Goal: Task Accomplishment & Management: Manage account settings

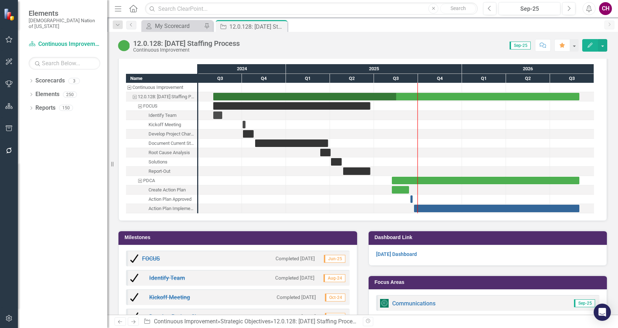
scroll to position [874, 0]
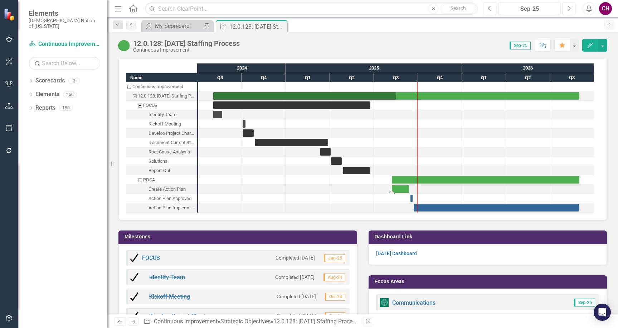
click at [395, 190] on div "Task: Start date: 2025-08-07 End date: 2025-09-12" at bounding box center [400, 189] width 17 height 8
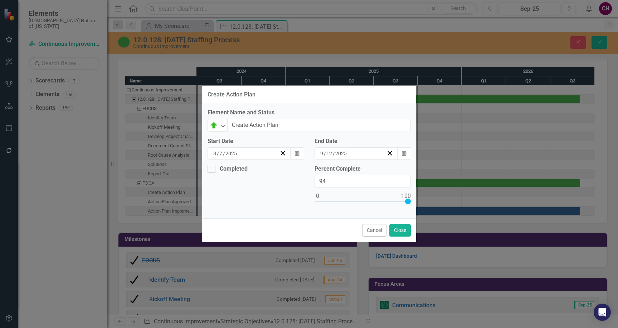
type input "100"
drag, startPoint x: 323, startPoint y: 201, endPoint x: 424, endPoint y: 194, distance: 100.5
click at [425, 194] on div "Create Action Plan Element Name and Status On Target Expand Create Action Plan …" at bounding box center [309, 164] width 618 height 328
click at [220, 128] on icon "Expand" at bounding box center [223, 125] width 7 height 6
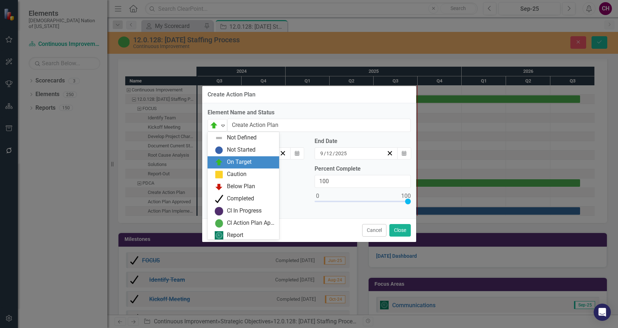
scroll to position [2, 0]
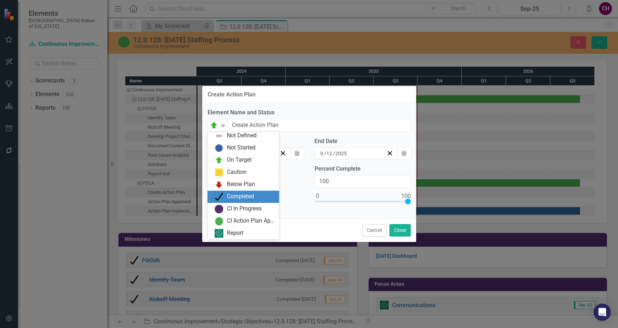
click at [228, 198] on div "Completed" at bounding box center [240, 196] width 27 height 8
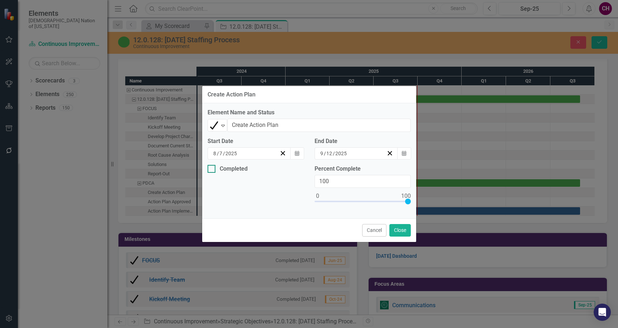
click at [239, 169] on div "Completed" at bounding box center [234, 169] width 28 height 0
click at [212, 166] on input "Completed" at bounding box center [210, 167] width 5 height 5
checkbox input "true"
click at [252, 202] on div "9 / 30 / 2025" at bounding box center [250, 196] width 84 height 12
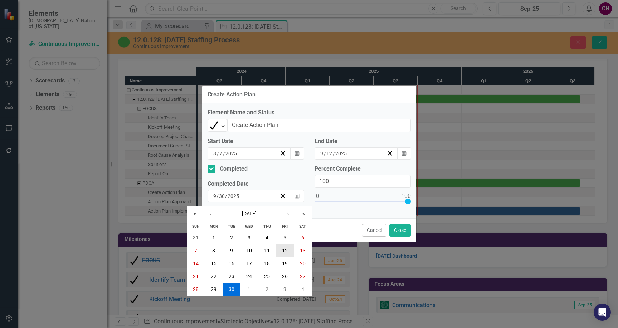
click at [281, 254] on button "12" at bounding box center [285, 250] width 18 height 13
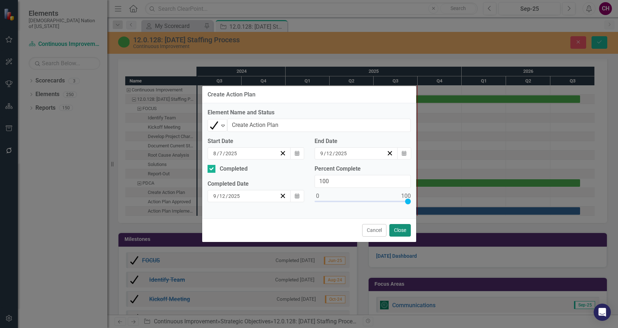
click at [398, 231] on button "Close" at bounding box center [400, 230] width 21 height 13
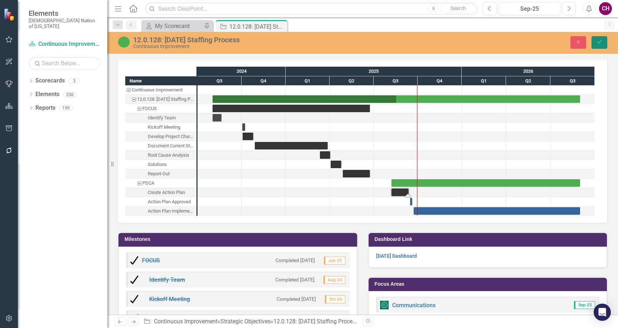
click at [602, 47] on button "Save" at bounding box center [600, 42] width 16 height 13
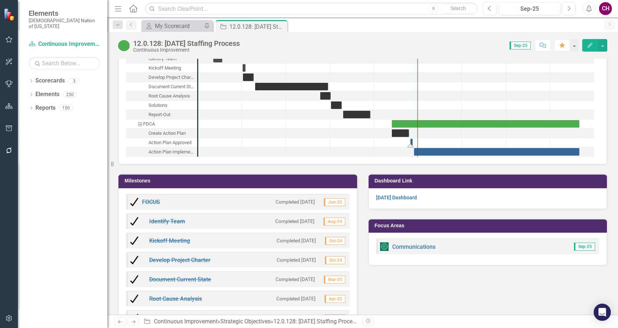
scroll to position [933, 0]
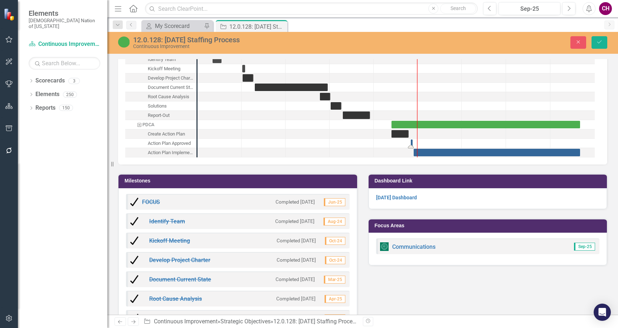
click at [412, 144] on div "Task: Start date: 2025-09-16 End date: 2025-09-20" at bounding box center [412, 143] width 2 height 8
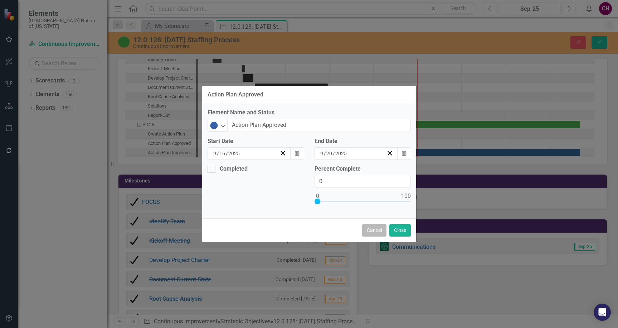
click at [376, 230] on button "Cancel" at bounding box center [374, 230] width 24 height 13
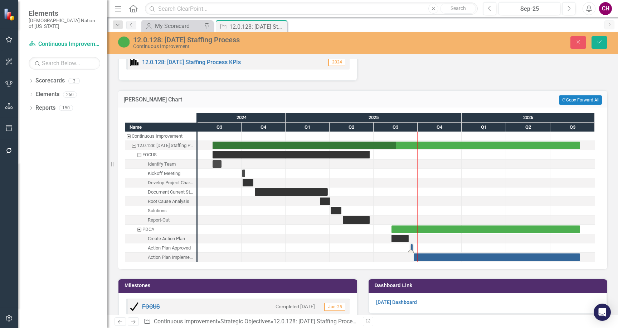
scroll to position [834, 0]
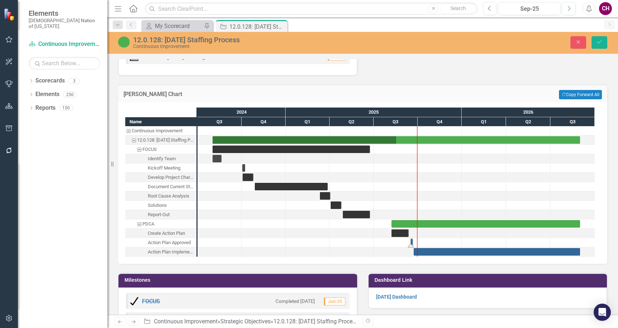
click at [411, 243] on div "Task: Start date: 2025-09-16 End date: 2025-09-20" at bounding box center [410, 242] width 3 height 8
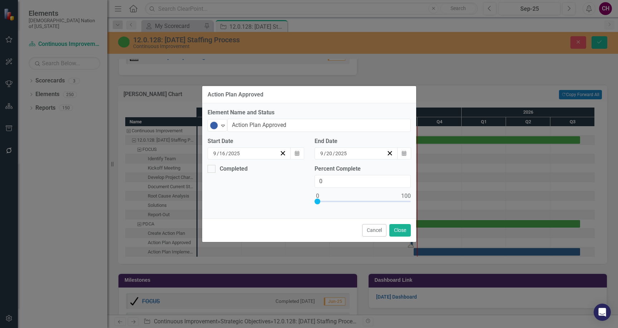
drag, startPoint x: 213, startPoint y: 165, endPoint x: 214, endPoint y: 137, distance: 28.0
click at [213, 165] on div at bounding box center [212, 169] width 8 height 8
click at [212, 165] on input "Completed" at bounding box center [210, 167] width 5 height 5
checkbox input "true"
click at [216, 129] on img at bounding box center [214, 125] width 9 height 9
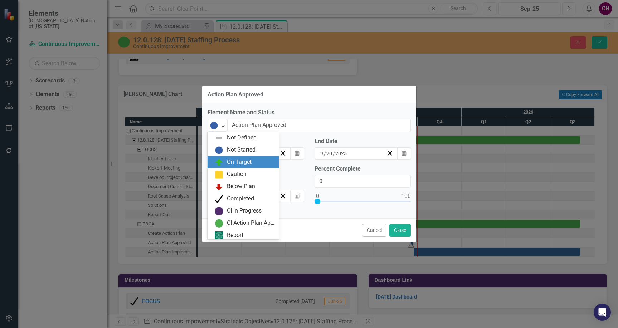
scroll to position [2, 0]
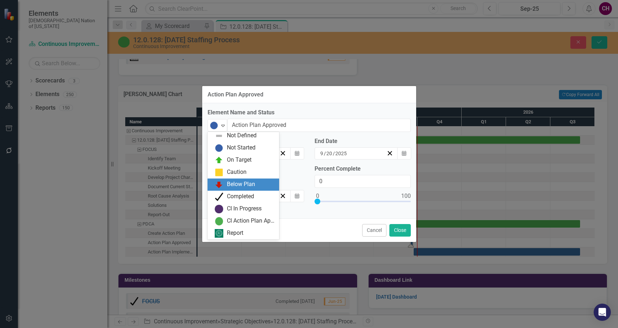
click at [230, 190] on div "Not Defined Not Started On Target Caution Below Plan Completed CI In Progress C…" at bounding box center [244, 185] width 72 height 107
click at [230, 192] on div "Completed" at bounding box center [244, 196] width 72 height 12
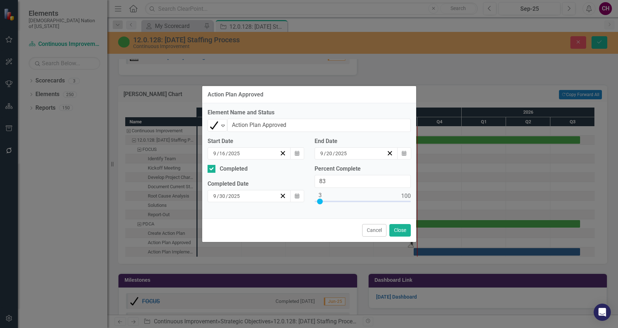
type input "100"
drag, startPoint x: 319, startPoint y: 202, endPoint x: 395, endPoint y: 204, distance: 76.0
click at [434, 200] on div "Action Plan Approved Element Name and Status Completed Expand Action Plan Appro…" at bounding box center [309, 164] width 618 height 328
click at [242, 200] on div "9 / 30 / 2025" at bounding box center [250, 196] width 84 height 12
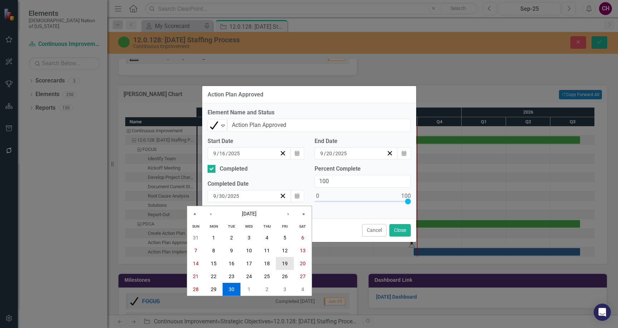
click at [288, 260] on button "19" at bounding box center [285, 263] width 18 height 13
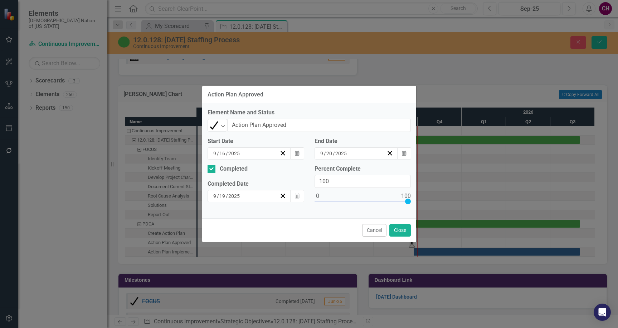
click at [362, 153] on div "9 / 20 / 2025" at bounding box center [353, 153] width 68 height 7
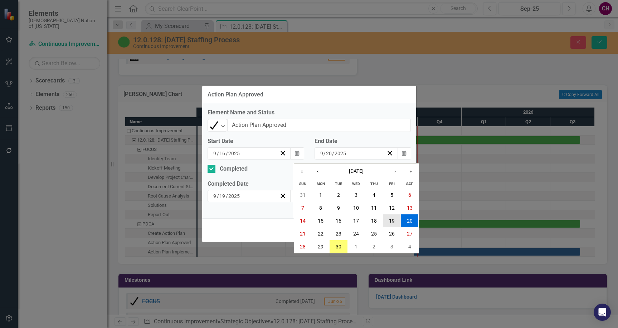
click at [391, 217] on button "19" at bounding box center [392, 220] width 18 height 13
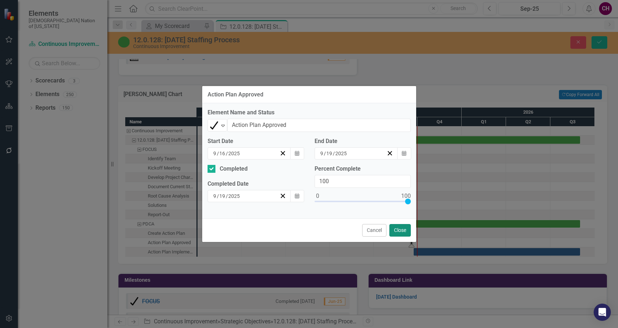
click at [401, 227] on button "Close" at bounding box center [400, 230] width 21 height 13
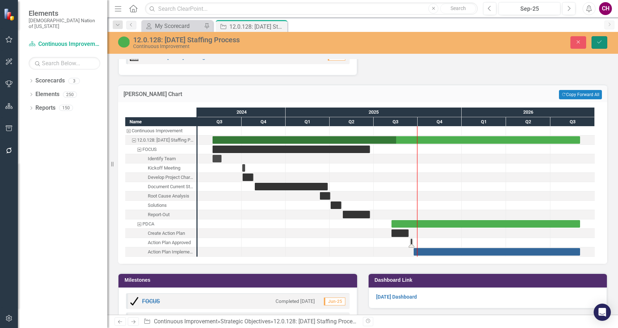
click at [595, 43] on button "Save" at bounding box center [600, 42] width 16 height 13
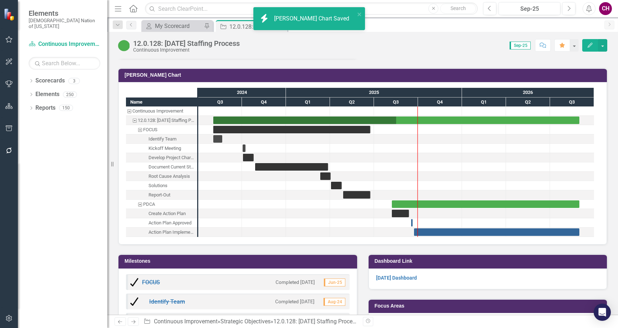
scroll to position [855, 0]
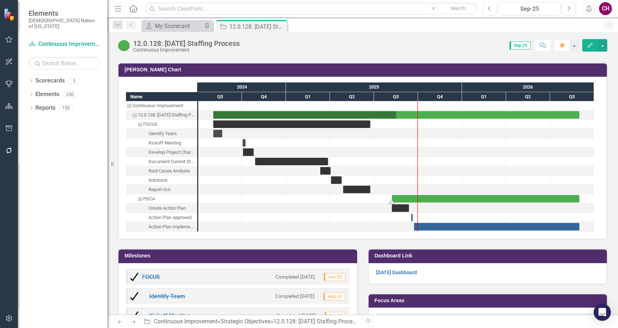
click at [445, 202] on div "Task: Start date: 2025-08-07 End date: 2026-08-31" at bounding box center [486, 199] width 188 height 8
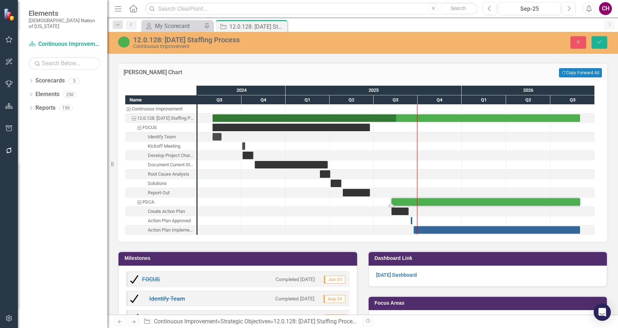
click at [429, 206] on div "Task: Start date: 2025-08-07 End date: 2026-08-31" at bounding box center [486, 202] width 189 height 8
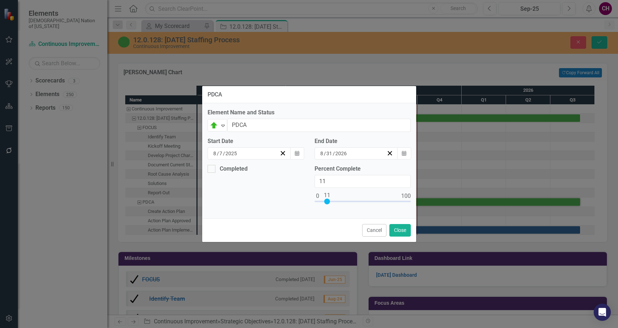
drag, startPoint x: 319, startPoint y: 201, endPoint x: 328, endPoint y: 200, distance: 9.4
click at [328, 200] on div at bounding box center [327, 201] width 6 height 6
type input "10"
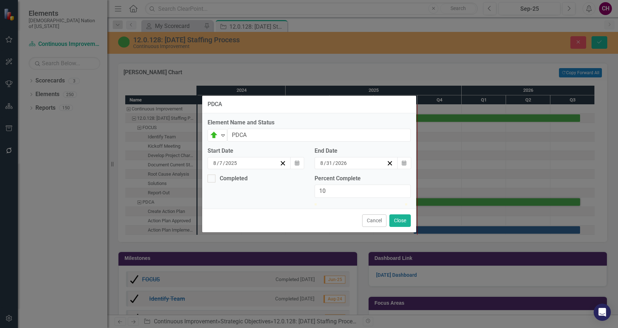
click at [324, 203] on div at bounding box center [324, 203] width 0 height 0
click at [395, 225] on button "Close" at bounding box center [400, 220] width 21 height 13
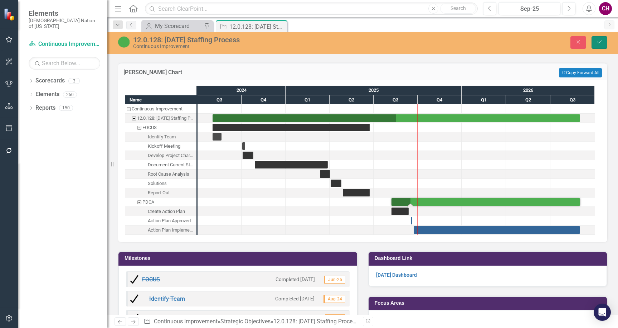
click at [597, 37] on button "Save" at bounding box center [600, 42] width 16 height 13
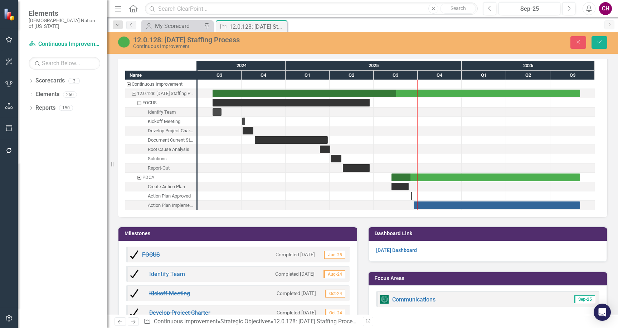
scroll to position [883, 0]
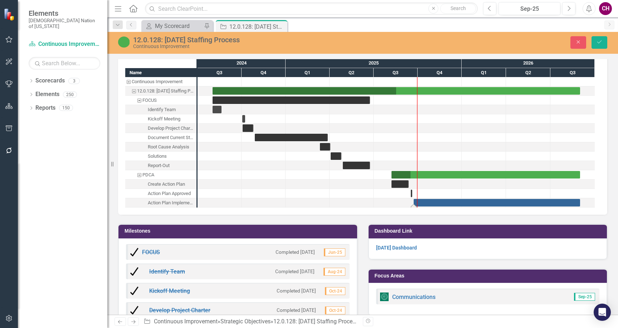
click at [460, 206] on div "Task: Start date: 2025-09-22 End date: 2026-08-31" at bounding box center [497, 203] width 167 height 8
click at [473, 206] on div "Task: Start date: 2025-09-22 End date: 2026-08-31" at bounding box center [497, 203] width 167 height 8
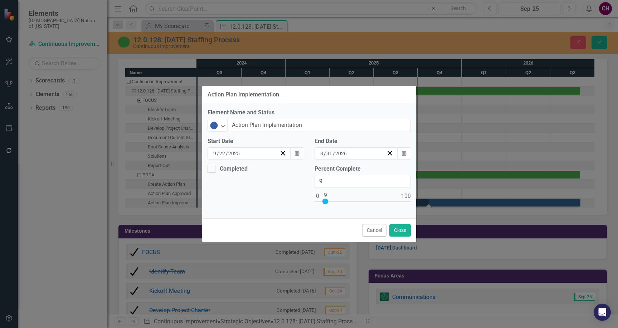
type input "10"
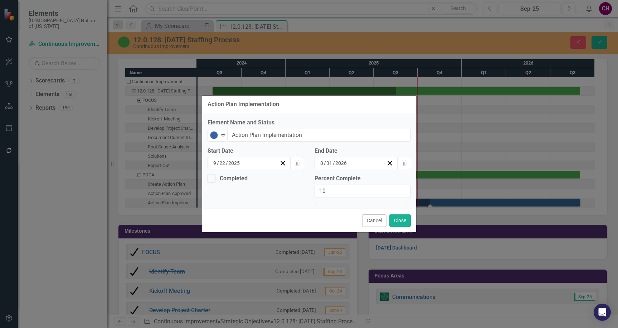
drag, startPoint x: 321, startPoint y: 202, endPoint x: 328, endPoint y: 201, distance: 7.6
click at [324, 203] on div at bounding box center [324, 203] width 0 height 0
click at [227, 129] on div "Not Started Expand Action Plan Implementation" at bounding box center [309, 135] width 203 height 13
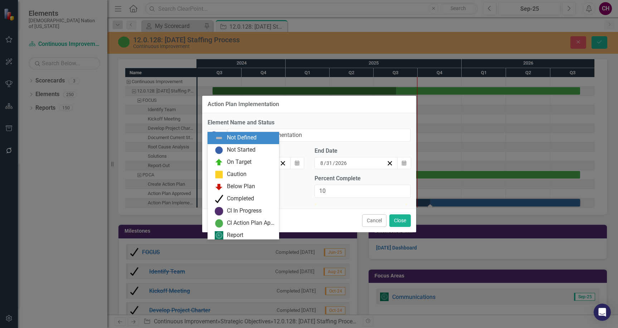
scroll to position [2, 0]
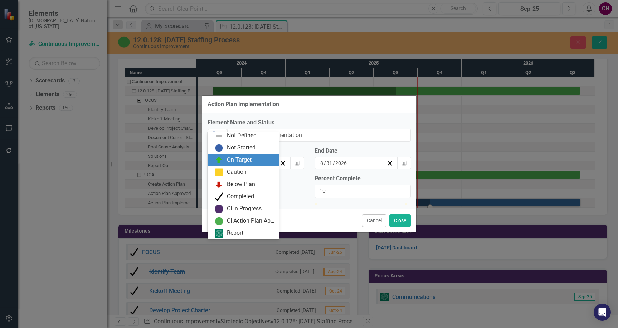
click at [234, 163] on div "On Target" at bounding box center [239, 160] width 25 height 8
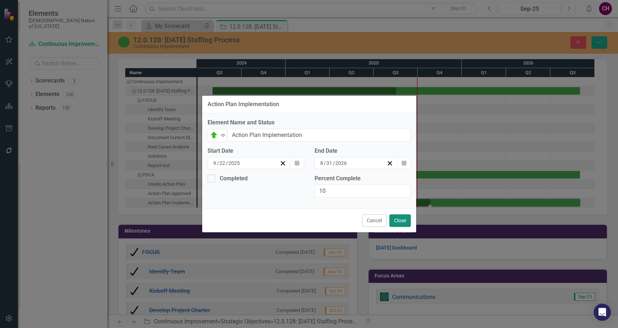
click at [407, 227] on button "Close" at bounding box center [400, 220] width 21 height 13
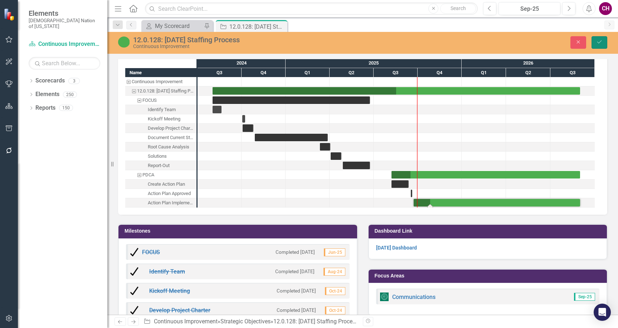
click at [601, 47] on button "Save" at bounding box center [600, 42] width 16 height 13
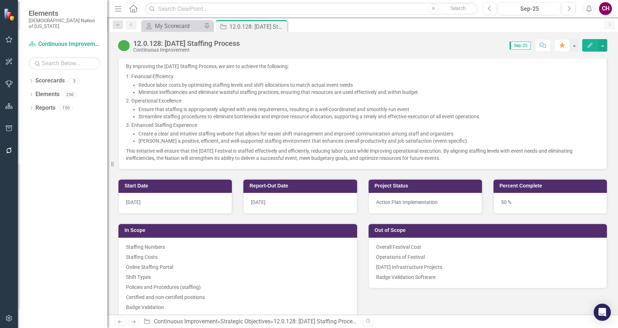
scroll to position [214, 0]
click at [280, 26] on icon "Close" at bounding box center [280, 27] width 7 height 6
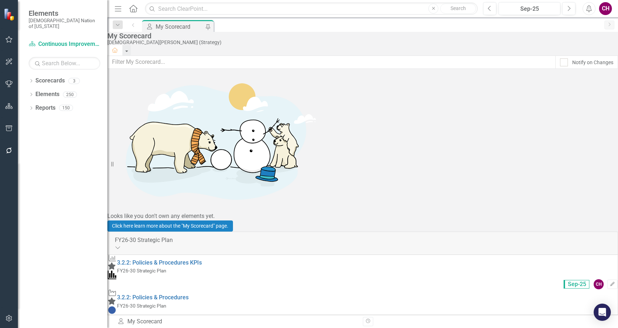
scroll to position [150, 0]
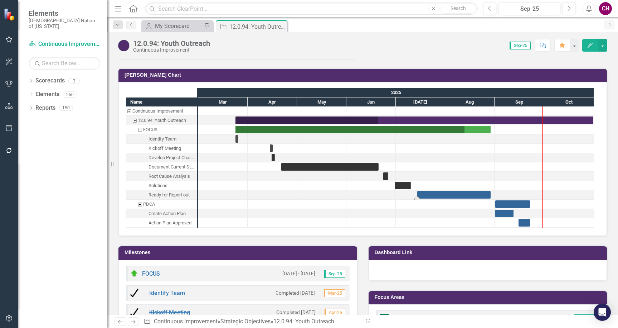
scroll to position [806, 0]
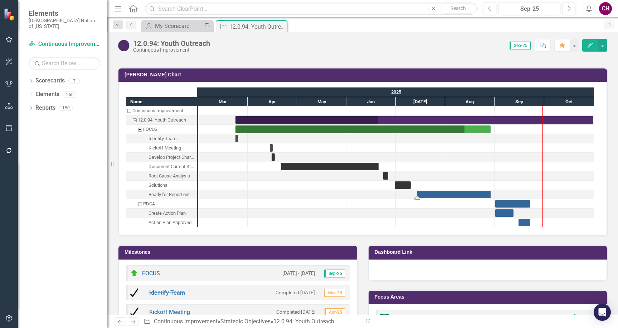
click at [444, 190] on div "Task: Start date: 2025-07-14 End date: 2025-08-29" at bounding box center [454, 194] width 73 height 8
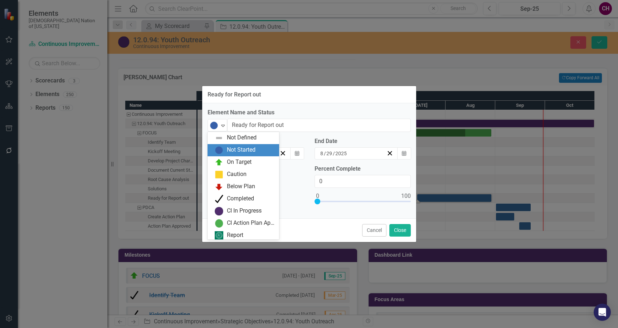
drag, startPoint x: 221, startPoint y: 127, endPoint x: 221, endPoint y: 133, distance: 5.7
click at [221, 127] on icon "Expand" at bounding box center [223, 125] width 7 height 6
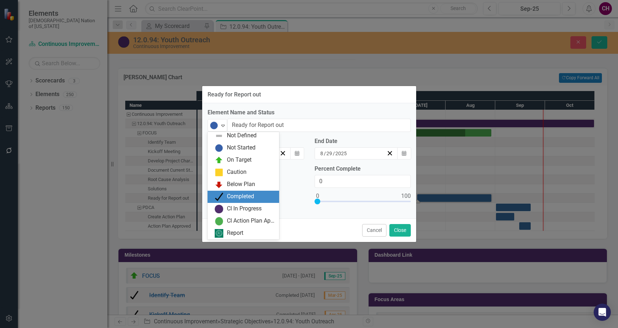
click at [232, 197] on div "Completed" at bounding box center [240, 196] width 27 height 8
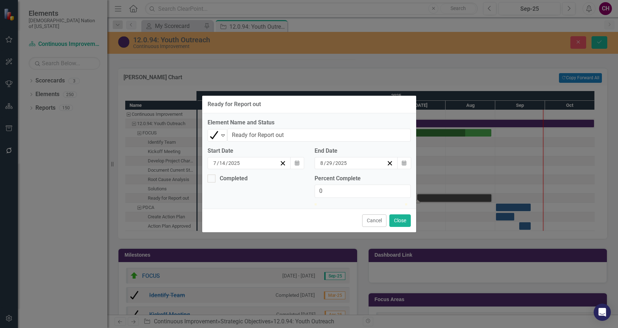
type input "100"
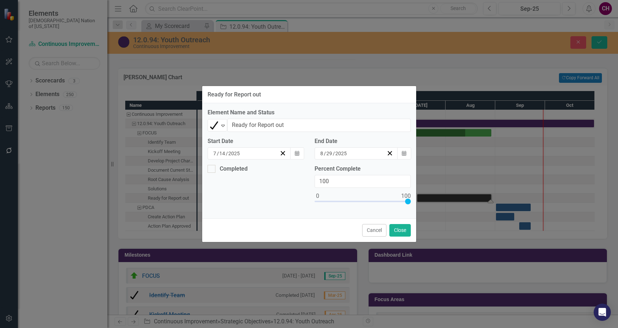
drag, startPoint x: 317, startPoint y: 201, endPoint x: 265, endPoint y: 179, distance: 57.0
click at [452, 200] on div "Ready for Report out Element Name and Status Completed Expand Ready for Report …" at bounding box center [309, 164] width 618 height 328
click at [223, 169] on div "Completed" at bounding box center [234, 169] width 28 height 0
click at [212, 166] on input "Completed" at bounding box center [210, 167] width 5 height 5
checkbox input "true"
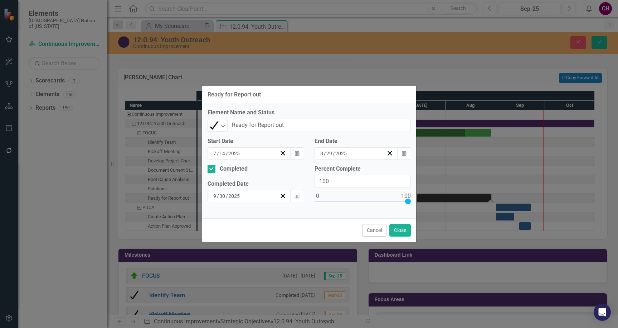
click at [254, 193] on div "9 / 30 / 2025" at bounding box center [246, 195] width 68 height 7
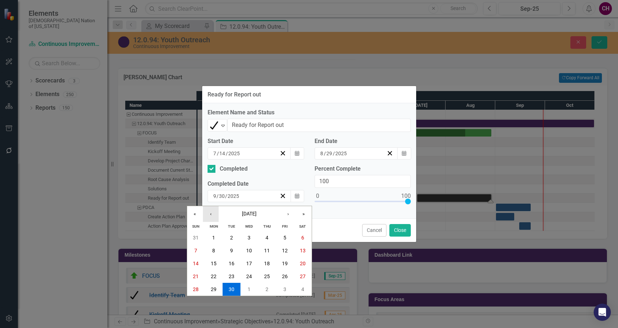
click at [213, 217] on button "‹" at bounding box center [211, 214] width 16 height 16
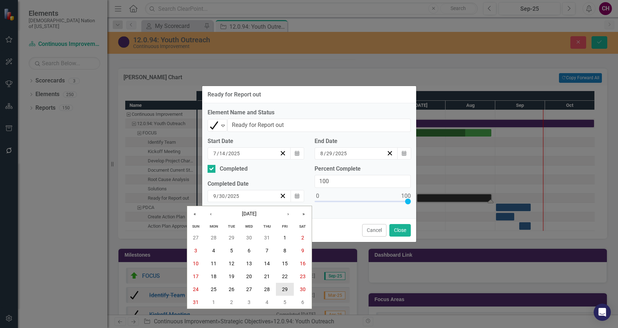
click at [286, 286] on abbr "29" at bounding box center [285, 289] width 6 height 6
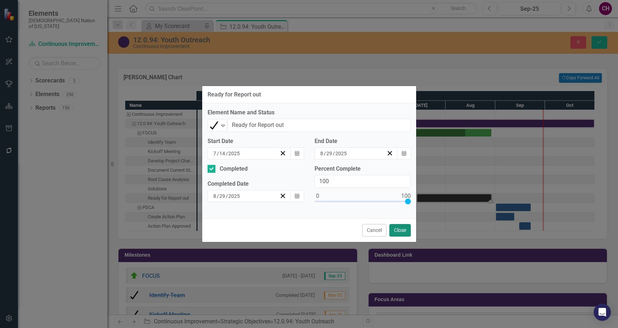
drag, startPoint x: 395, startPoint y: 231, endPoint x: 421, endPoint y: 212, distance: 31.3
click at [395, 231] on button "Close" at bounding box center [400, 230] width 21 height 13
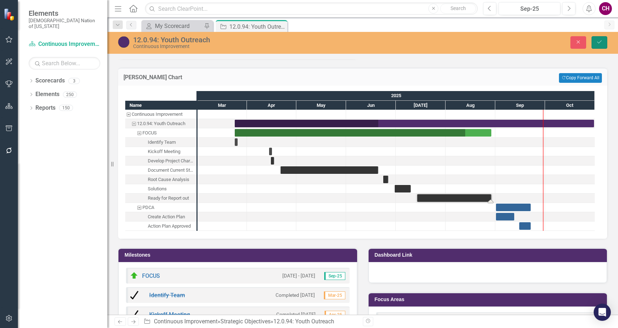
click at [598, 40] on icon "Save" at bounding box center [600, 41] width 6 height 5
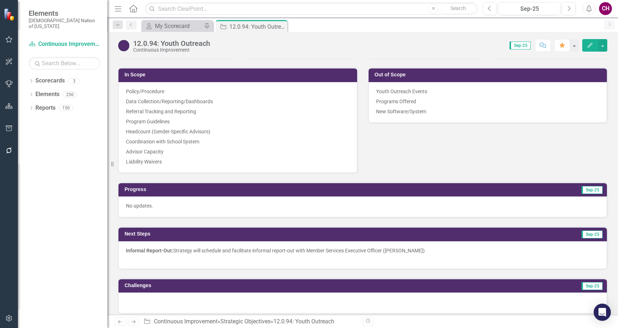
scroll to position [0, 0]
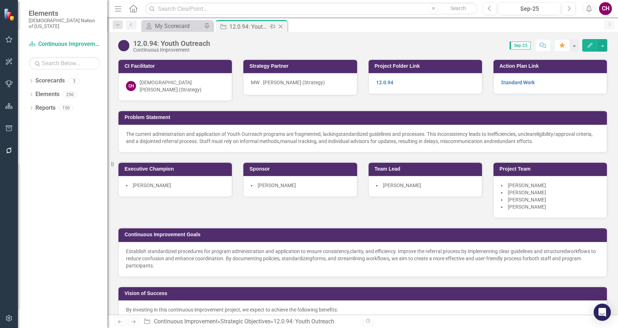
click at [282, 26] on icon "Close" at bounding box center [280, 27] width 7 height 6
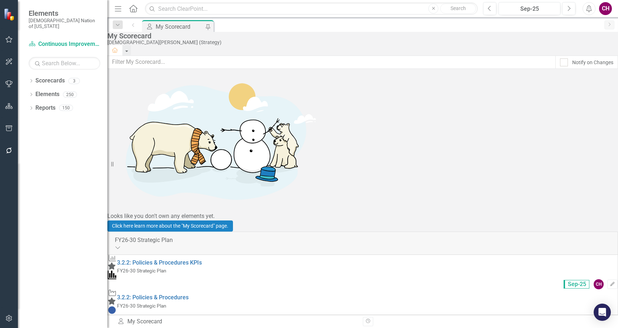
scroll to position [592, 0]
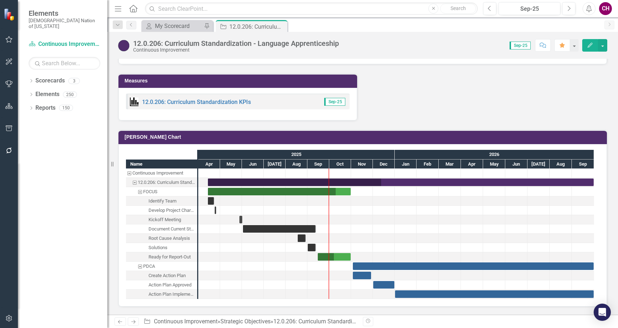
scroll to position [832, 0]
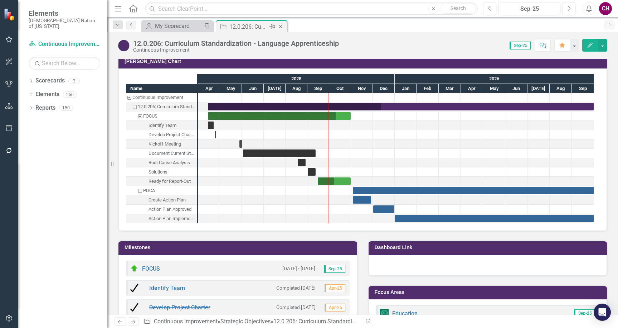
click at [280, 26] on icon "Close" at bounding box center [280, 27] width 7 height 6
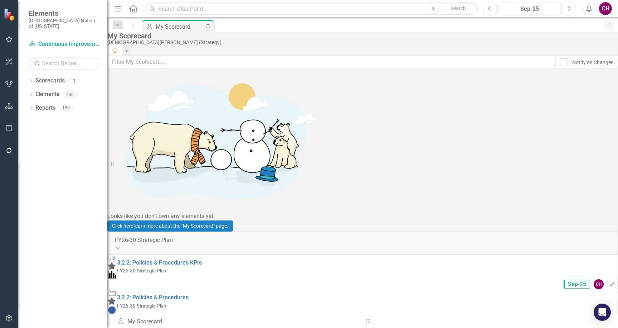
scroll to position [13, 0]
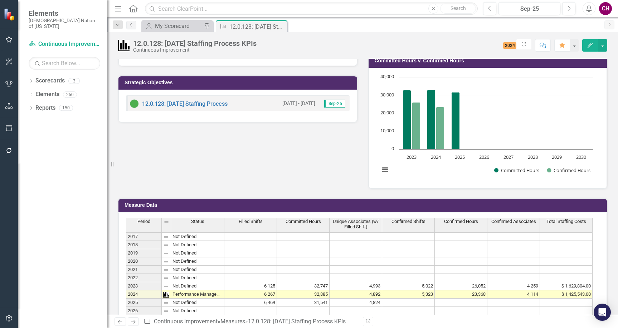
scroll to position [417, 0]
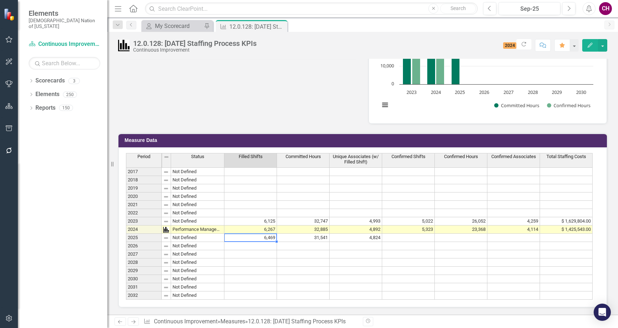
click at [271, 233] on td "6,469" at bounding box center [251, 237] width 53 height 8
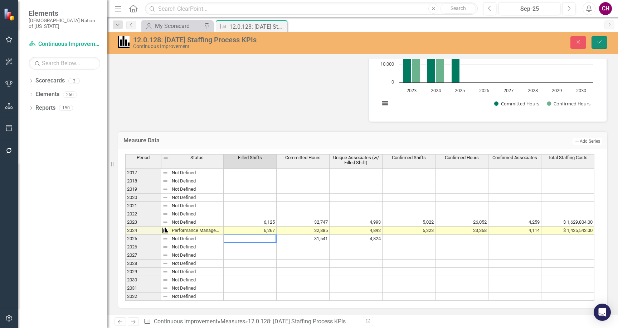
click at [603, 44] on button "Save" at bounding box center [600, 42] width 16 height 13
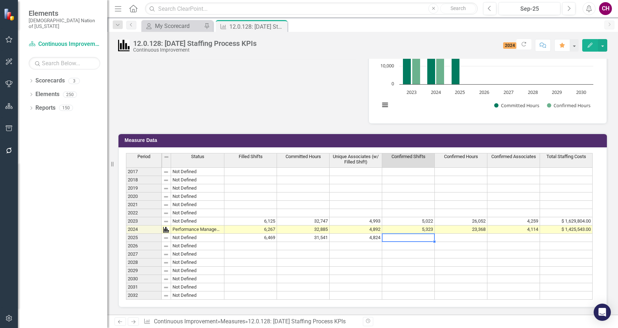
click at [414, 233] on td at bounding box center [408, 237] width 53 height 8
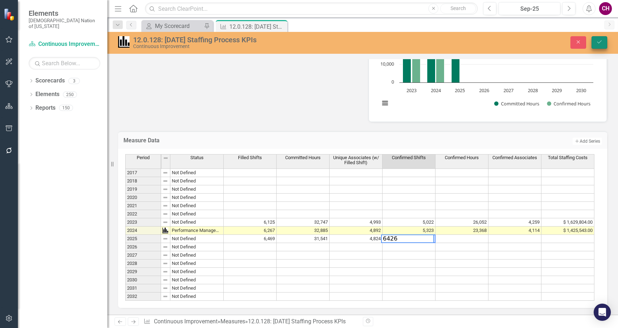
type textarea "6426"
click at [599, 43] on icon "submit" at bounding box center [600, 41] width 4 height 3
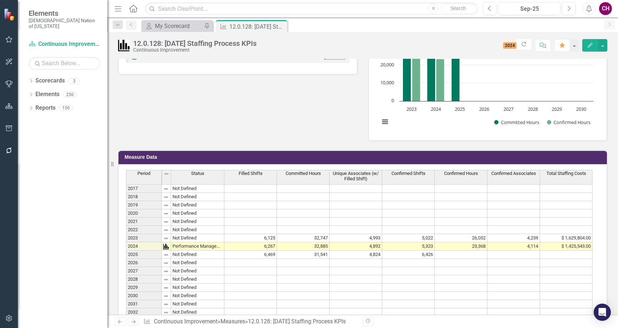
scroll to position [403, 0]
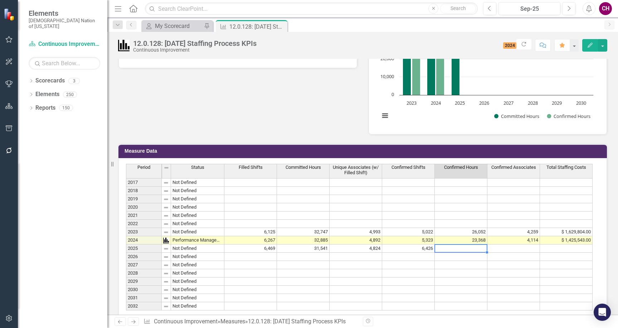
click at [126, 244] on div "Period Status Filled Shifts Committed Hours Unique Associates (w/ Filled Shift)…" at bounding box center [126, 237] width 0 height 146
click at [467, 244] on div at bounding box center [461, 244] width 53 height 1
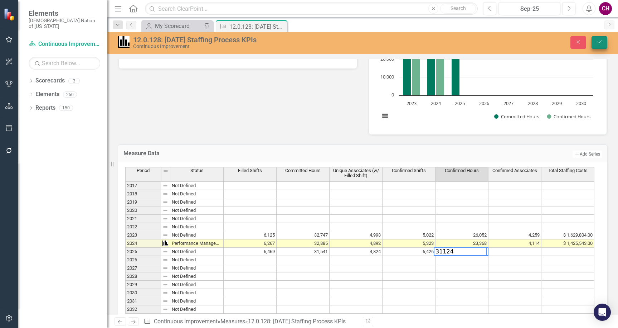
type textarea "31124"
click at [600, 45] on button "Save" at bounding box center [600, 42] width 16 height 13
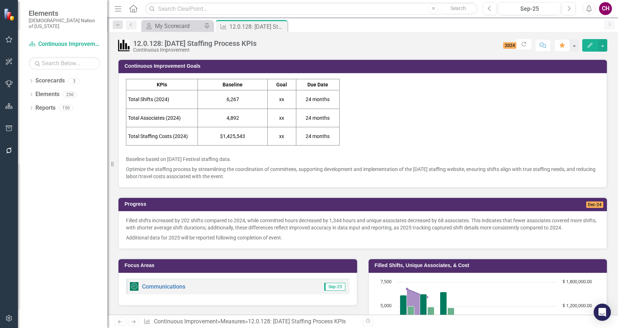
scroll to position [409, 0]
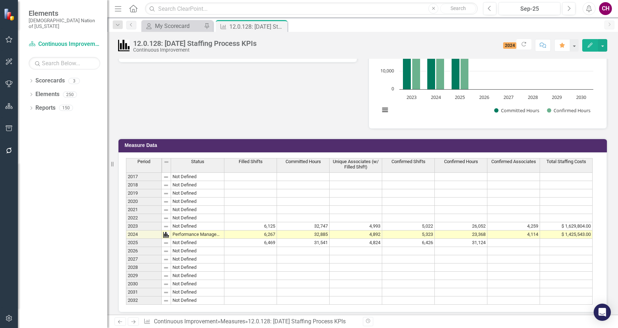
click at [515, 240] on td at bounding box center [514, 242] width 53 height 8
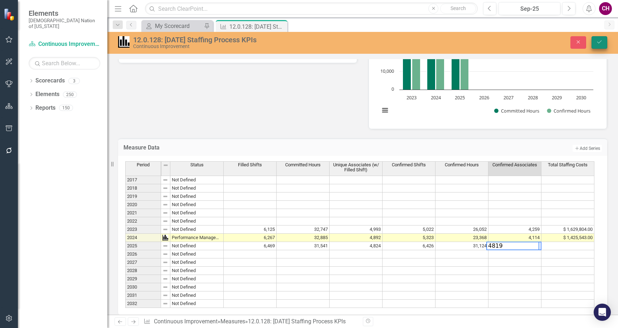
type textarea "4819"
click at [603, 41] on button "Save" at bounding box center [600, 42] width 16 height 13
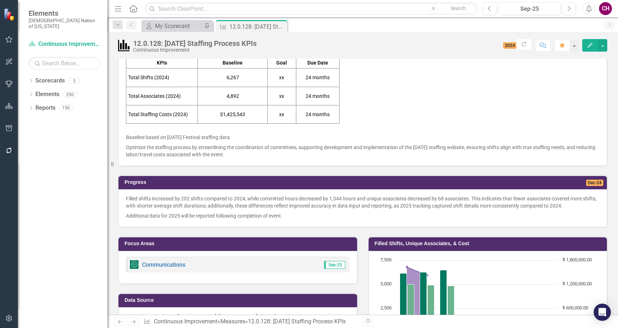
scroll to position [66, 0]
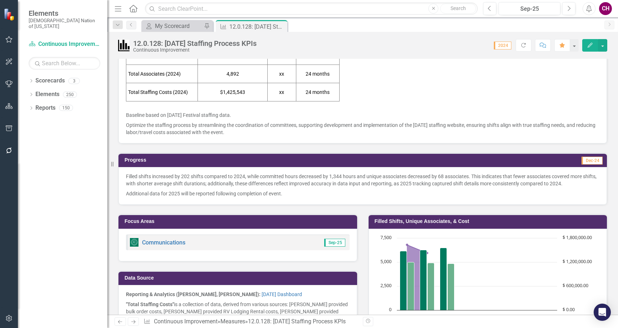
scroll to position [40, 0]
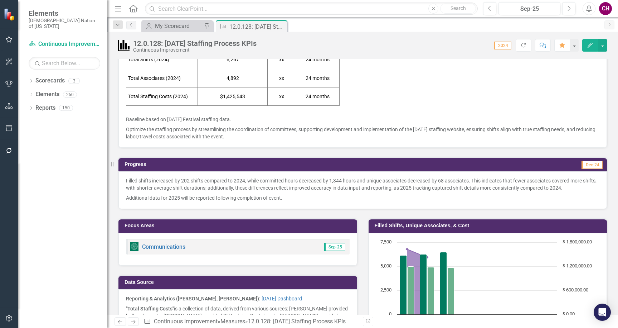
click at [310, 197] on p "Additional data for 2025 will be reported following completion of event." at bounding box center [363, 197] width 474 height 9
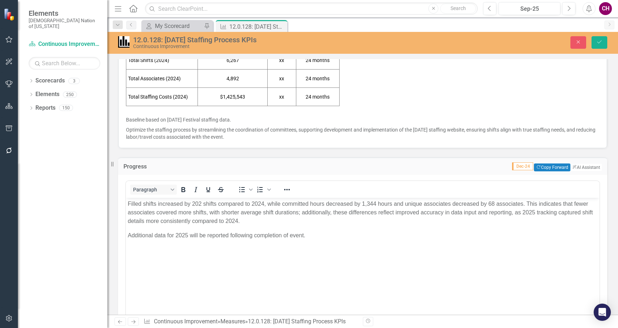
scroll to position [0, 0]
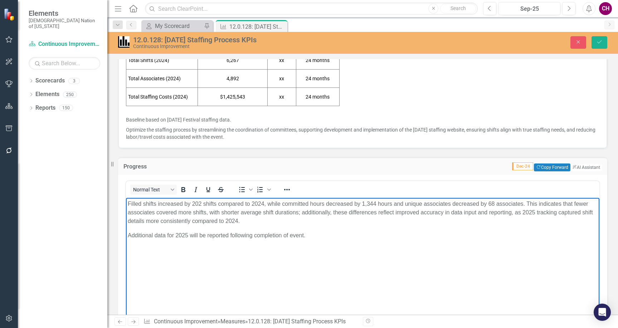
click at [324, 233] on p "Additional data for 2025 will be reported following completion of event." at bounding box center [363, 235] width 470 height 9
click at [290, 227] on body "Filled shifts increased by 202 shifts compared to 2024, while committed hours d…" at bounding box center [363, 250] width 474 height 107
click at [287, 221] on p "Filled shifts increased by 202 shifts compared to 2024, while committed hours d…" at bounding box center [363, 212] width 470 height 26
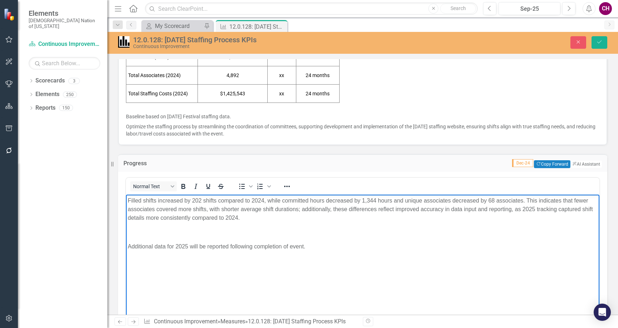
scroll to position [47, 0]
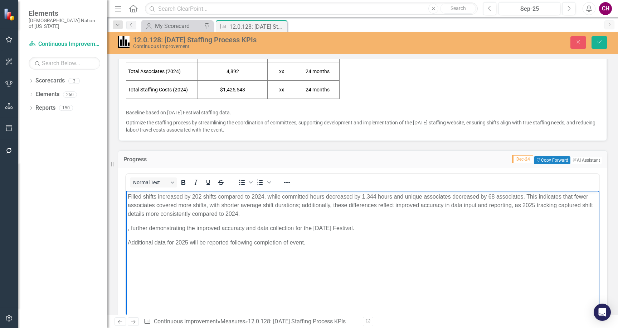
click at [128, 231] on p ", further demonstrating the improved accuracy and data collection for the [DATE…" at bounding box center [363, 227] width 470 height 9
click at [281, 227] on p "Confirmed shifts, confirmed hours, and confirmed associates significantly incre…" at bounding box center [363, 227] width 470 height 9
click at [364, 243] on body "Filled shifts increased by 202 shifts compared to 2024, while committed hours d…" at bounding box center [363, 243] width 474 height 107
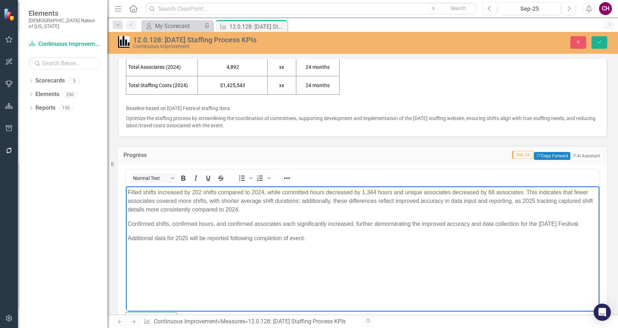
scroll to position [57, 0]
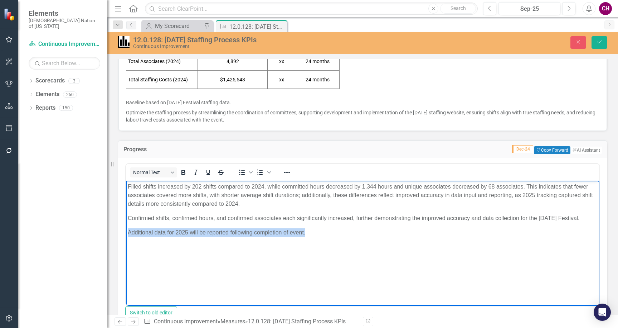
drag, startPoint x: 318, startPoint y: 241, endPoint x: 131, endPoint y: 230, distance: 188.0
click at [130, 230] on body "Filled shifts increased by 202 shifts compared to 2024, while committed hours d…" at bounding box center [363, 233] width 474 height 107
drag, startPoint x: 314, startPoint y: 243, endPoint x: 122, endPoint y: 241, distance: 191.6
click at [126, 241] on html "Filled shifts increased by 202 shifts compared to 2024, while committed hours d…" at bounding box center [363, 233] width 474 height 107
click at [601, 40] on icon "Save" at bounding box center [600, 41] width 6 height 5
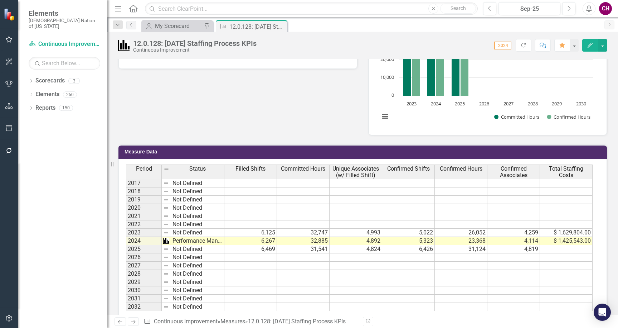
scroll to position [405, 0]
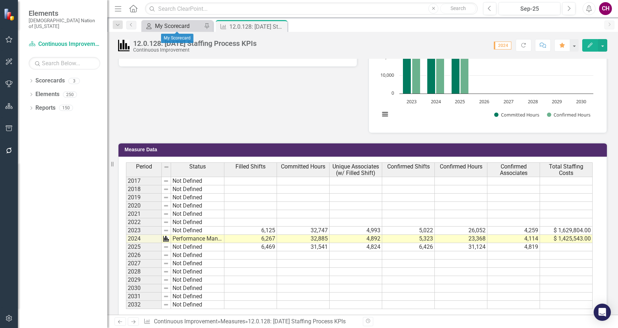
click at [178, 24] on div "My Scorecard" at bounding box center [178, 25] width 47 height 9
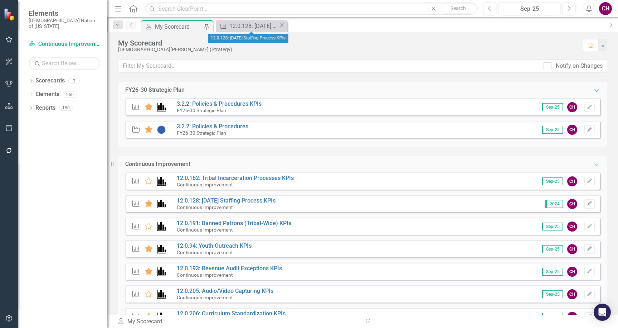
click at [282, 24] on icon "Close" at bounding box center [281, 25] width 7 height 6
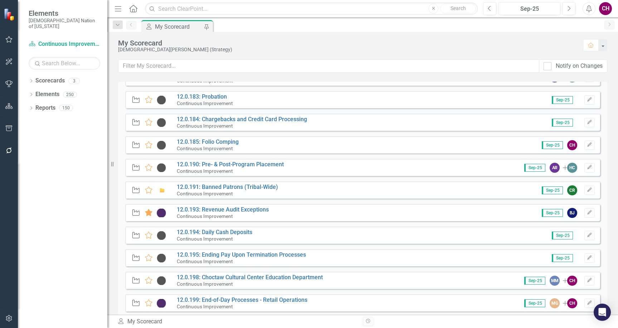
scroll to position [466, 0]
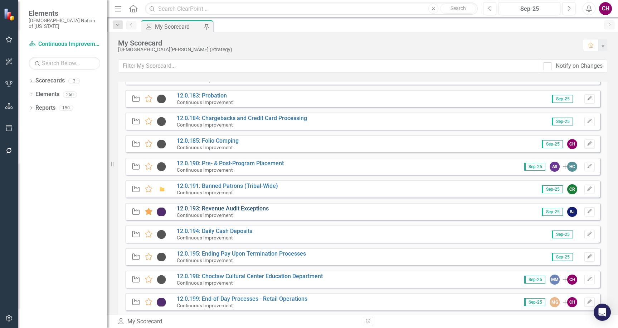
click at [230, 209] on link "12.0.193: Revenue Audit Exceptions" at bounding box center [223, 208] width 92 height 7
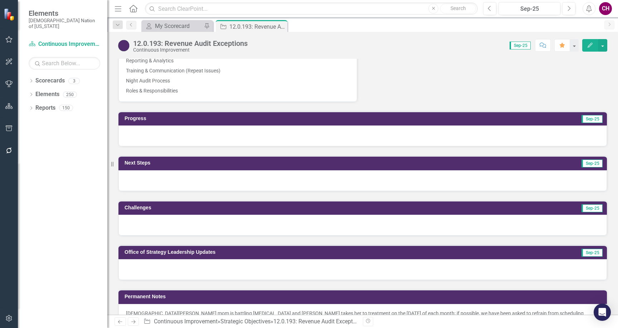
scroll to position [550, 0]
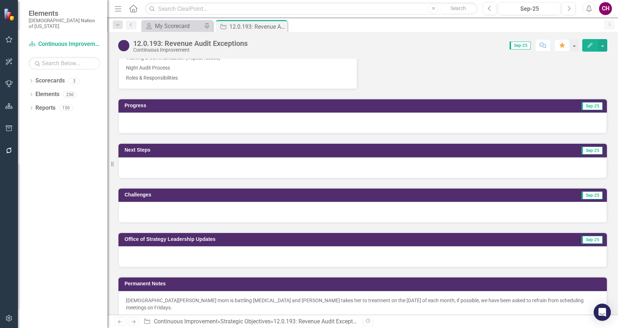
click at [236, 117] on div at bounding box center [363, 122] width 489 height 21
click at [237, 117] on div at bounding box center [363, 122] width 489 height 21
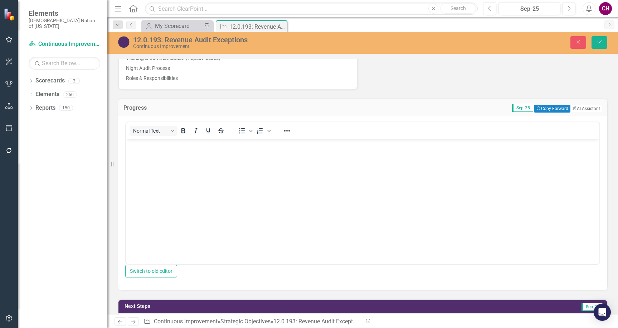
scroll to position [0, 0]
click at [232, 156] on body "Rich Text Area. Press ALT-0 for help." at bounding box center [363, 192] width 474 height 107
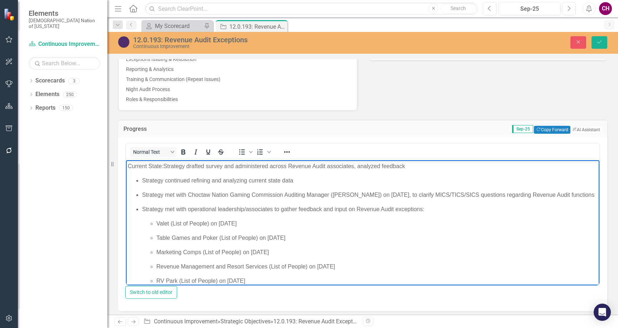
click at [229, 167] on span "Strategy drafted survey and administered across Revenue Audit associates, analy…" at bounding box center [285, 166] width 242 height 6
click at [228, 167] on span "Strategy drafted survey and administered across Revenue Audit associates, analy…" at bounding box center [285, 166] width 242 height 6
click at [349, 167] on span "Strategy drafted survey, administered across Revenue Audit associates, analyzed…" at bounding box center [280, 166] width 232 height 6
click at [416, 164] on p "Current State: Strategy drafted survey, administered across Revenue Audit assoc…" at bounding box center [363, 165] width 470 height 9
drag, startPoint x: 141, startPoint y: 181, endPoint x: 150, endPoint y: 175, distance: 11.0
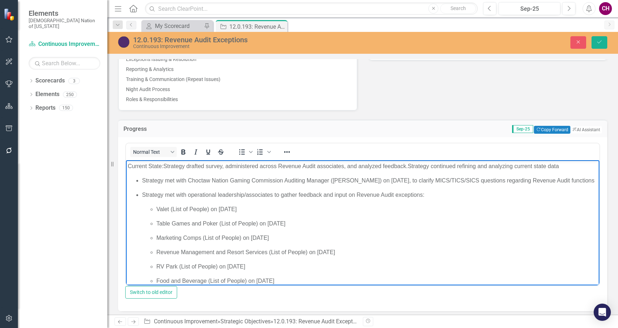
click at [568, 166] on p "Current State: Strategy drafted survey, administered across Revenue Audit assoc…" at bounding box center [363, 165] width 470 height 9
drag, startPoint x: 140, startPoint y: 179, endPoint x: 149, endPoint y: 174, distance: 10.4
click at [140, 179] on ul "Strategy met with Choctaw Nation Gaming Commission Auditing Manager ([PERSON_NA…" at bounding box center [363, 330] width 470 height 309
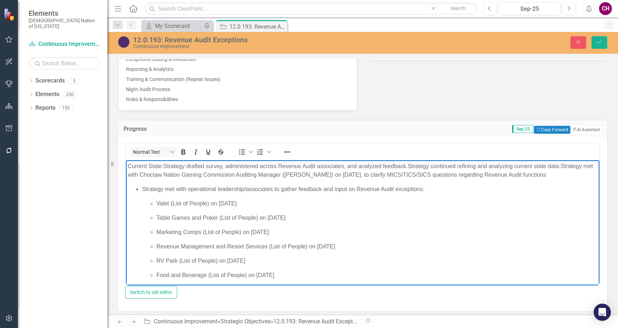
click at [143, 189] on span "Strategy met with operational leadership/associates to gather feedback and inpu…" at bounding box center [283, 188] width 283 height 6
drag, startPoint x: 165, startPoint y: 166, endPoint x: 103, endPoint y: 164, distance: 61.2
click at [126, 164] on html "Current State: Strategy drafted survey, administered across Revenue Audit assoc…" at bounding box center [363, 323] width 474 height 327
click at [185, 178] on p "Current State: Strategy drafted survey, administered across Revenue Audit assoc…" at bounding box center [363, 169] width 470 height 17
drag, startPoint x: 152, startPoint y: 165, endPoint x: 338, endPoint y: 170, distance: 186.6
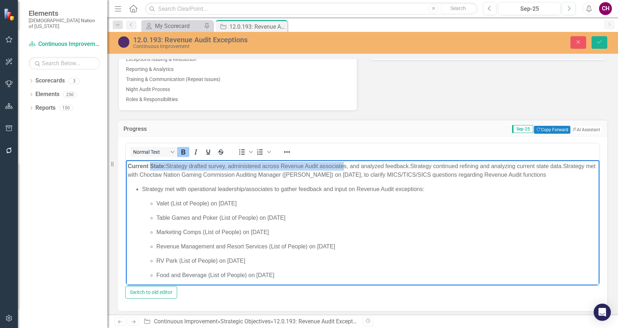
click at [345, 168] on p "Current State: Strategy drafted survey, administered across Revenue Audit assoc…" at bounding box center [363, 169] width 470 height 17
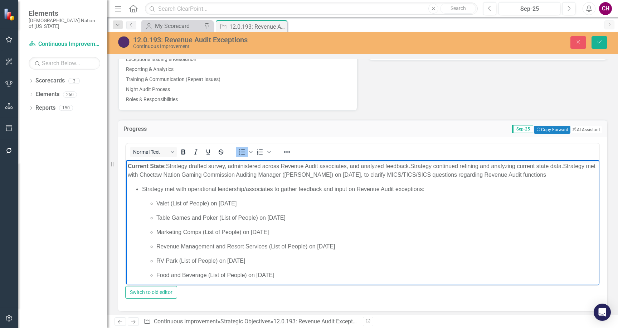
drag, startPoint x: 141, startPoint y: 188, endPoint x: 148, endPoint y: 183, distance: 8.7
click at [141, 187] on ul "Strategy met with operational leadership/associates to gather feedback and inpu…" at bounding box center [363, 331] width 470 height 295
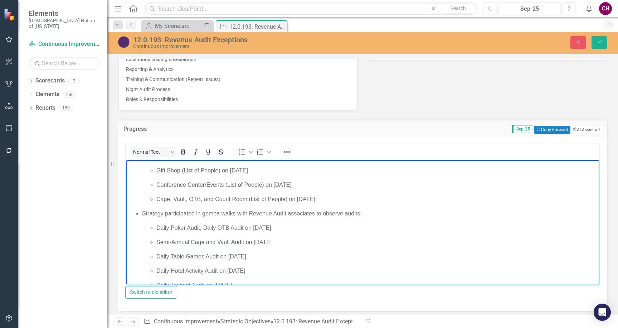
scroll to position [134, 0]
drag, startPoint x: 332, startPoint y: 200, endPoint x: 151, endPoint y: 194, distance: 180.6
click at [156, 194] on li "Cage, Vault, OTB, and Count Room (List of People) on [DATE]" at bounding box center [377, 197] width 442 height 9
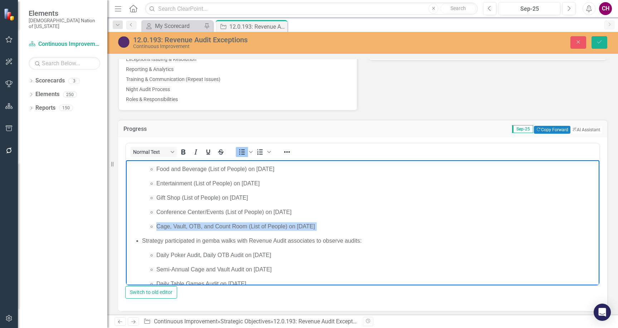
scroll to position [105, 0]
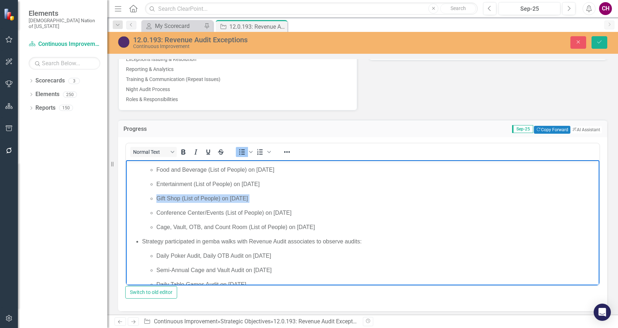
drag, startPoint x: 283, startPoint y: 198, endPoint x: 144, endPoint y: 198, distance: 138.9
click at [144, 198] on ul "Valet (List of People) on [DATE] Table Games and Poker (List of People) on [DAT…" at bounding box center [370, 162] width 456 height 138
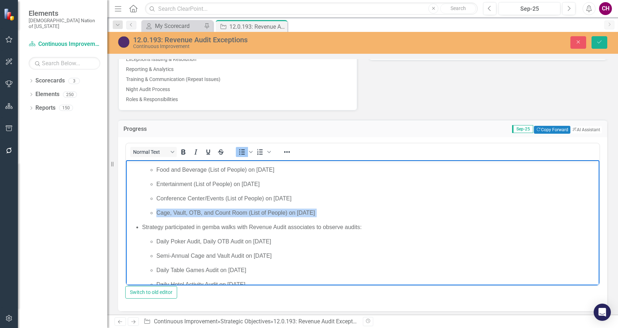
drag, startPoint x: 360, startPoint y: 211, endPoint x: 128, endPoint y: 208, distance: 232.0
click at [128, 208] on ul "Valet (List of People) on [DATE] Table Games and Poker (List of People) on [DAT…" at bounding box center [363, 226] width 470 height 266
copy p "Cage, Vault, OTB, and Count Room (List of People) on [DATE]"
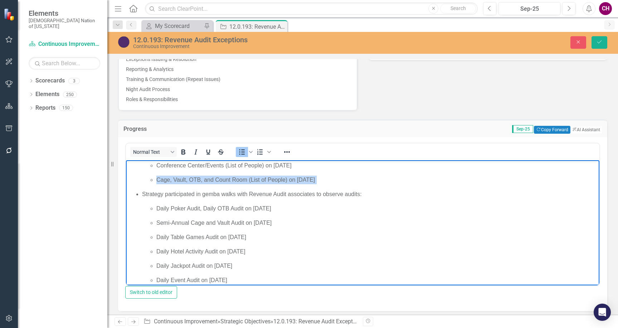
scroll to position [139, 0]
click at [331, 183] on ul "Valet (List of People) on [DATE] Table Games and Poker (List of People) on [DAT…" at bounding box center [363, 193] width 470 height 266
drag, startPoint x: 332, startPoint y: 179, endPoint x: 299, endPoint y: 178, distance: 33.0
click at [299, 178] on span "Cage, Vault, OTB, and Count Room (List of People) on [DATE]" at bounding box center [235, 178] width 159 height 6
drag, startPoint x: 350, startPoint y: 181, endPoint x: 155, endPoint y: 175, distance: 195.2
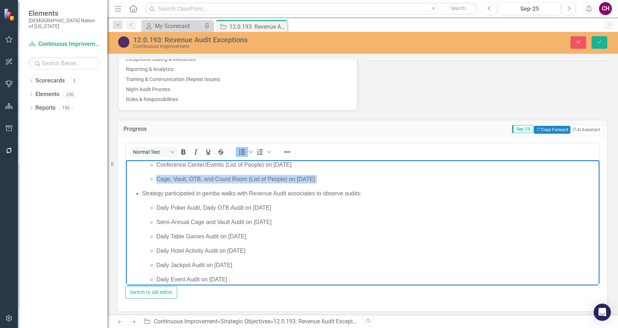
click at [154, 175] on ul "Valet (List of People) on [DATE] Table Games and Poker (List of People) on [DAT…" at bounding box center [370, 121] width 456 height 123
copy p "Cage, Vault, OTB, and Count Room (List of People) on [DATE]"
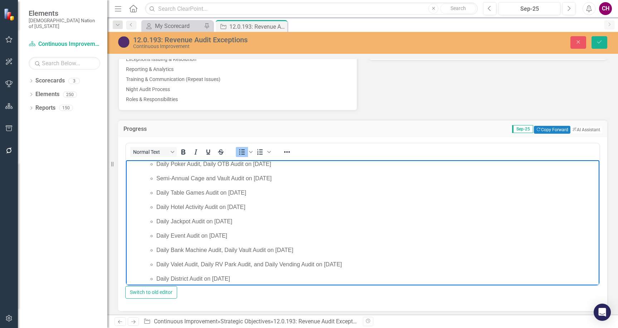
scroll to position [174, 0]
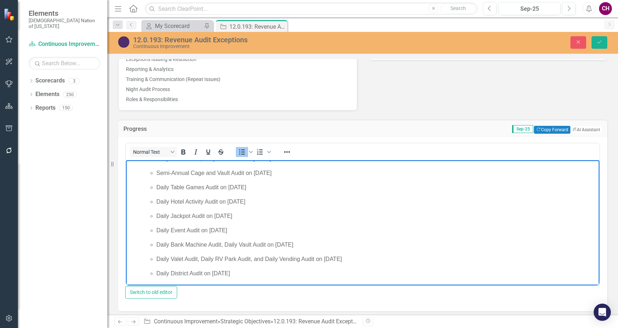
click at [279, 272] on p "Daily District Audit on [DATE]" at bounding box center [377, 273] width 442 height 9
click at [324, 174] on p "Semi-Annual Cage and Vault Audit on [DATE]" at bounding box center [377, 172] width 442 height 9
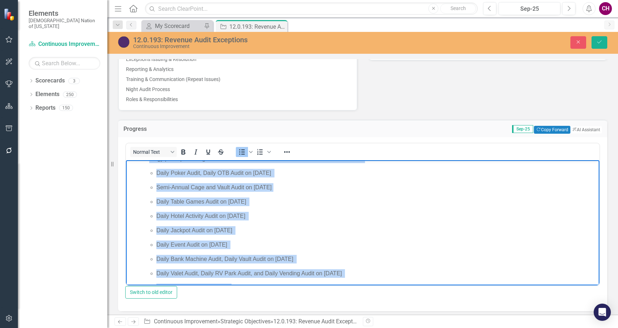
scroll to position [144, 0]
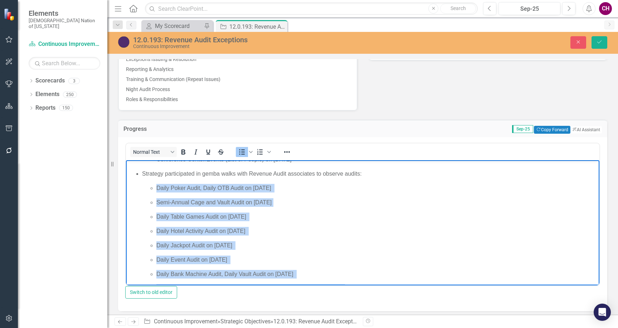
drag, startPoint x: 260, startPoint y: 270, endPoint x: 148, endPoint y: 183, distance: 142.2
click at [148, 184] on ul "Daily Poker Audit, Daily OTB Audit on [DATE] Semi-Annual Cage and Vault Audit o…" at bounding box center [370, 244] width 456 height 123
click at [293, 150] on button "Reveal or hide additional toolbar items" at bounding box center [287, 152] width 12 height 10
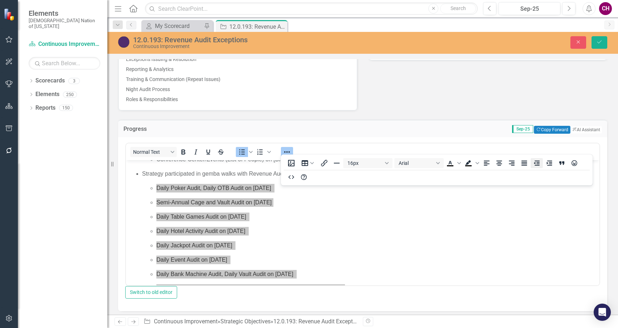
click at [540, 161] on icon "Decrease indent" at bounding box center [537, 163] width 9 height 9
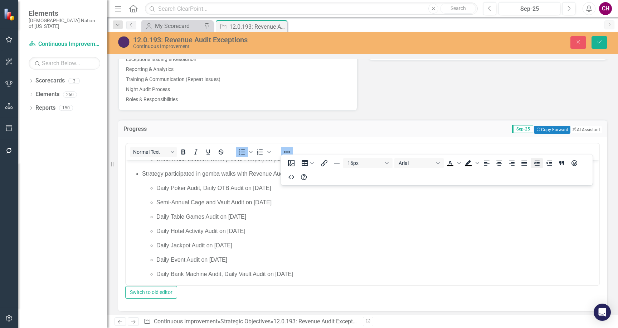
scroll to position [166, 0]
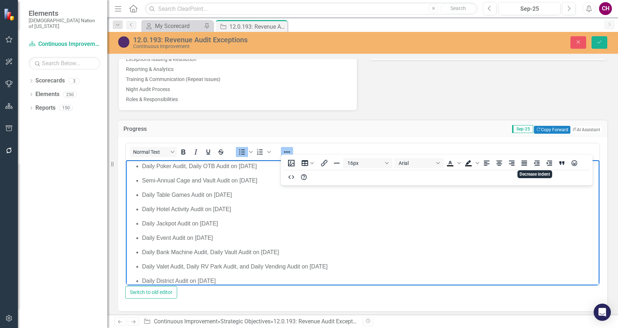
click at [340, 238] on p "Daily Event Audit on [DATE]" at bounding box center [370, 237] width 456 height 9
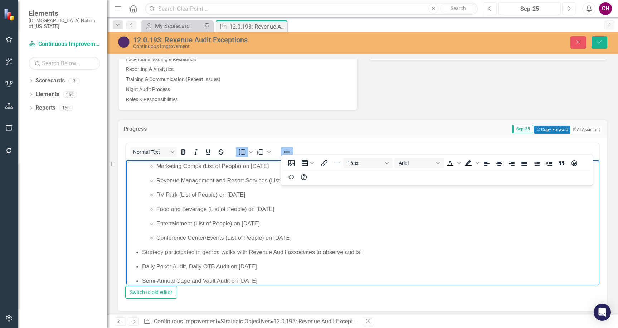
scroll to position [72, 0]
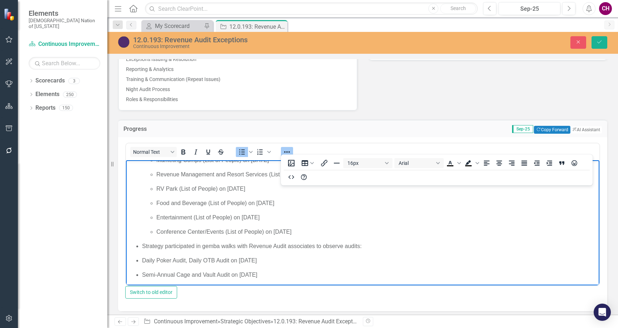
click at [143, 248] on span "Strategy participated in gemba walks with Revenue Audit associates to observe a…" at bounding box center [252, 245] width 220 height 6
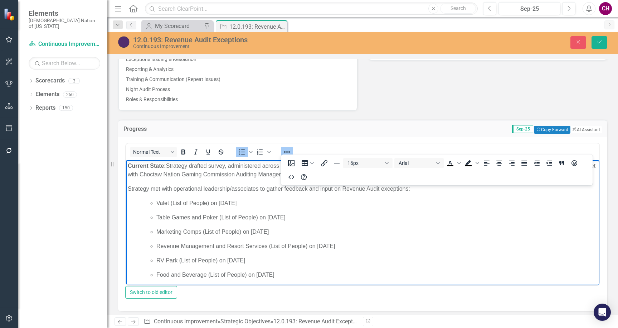
click at [324, 237] on ul "Valet (List of People) on [DATE] Table Games and Poker (List of People) on [DAT…" at bounding box center [370, 261] width 456 height 126
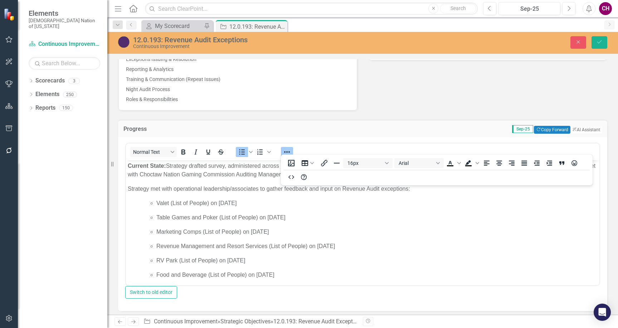
click at [594, 137] on div "Normal Text To open the popup, press Shift+Enter To open the popup, press Shift…" at bounding box center [362, 224] width 489 height 174
click at [434, 204] on p "Valet (List of People) on [DATE]" at bounding box center [377, 202] width 442 height 9
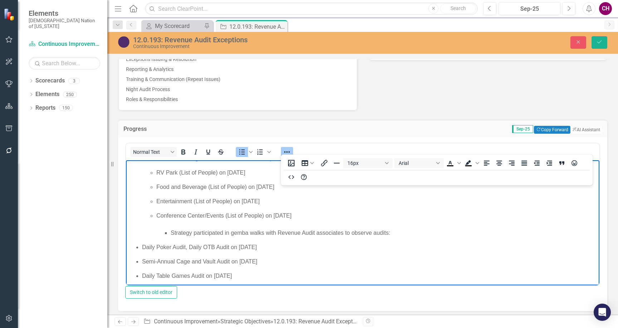
scroll to position [113, 0]
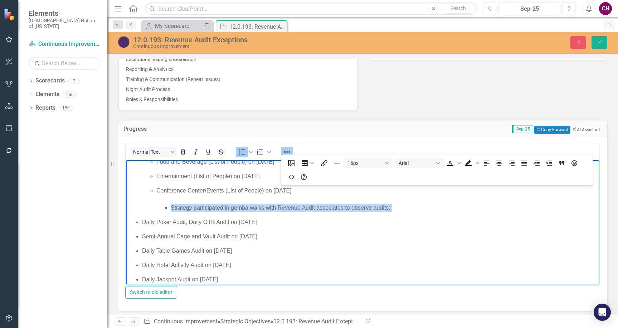
drag, startPoint x: 406, startPoint y: 205, endPoint x: 342, endPoint y: 194, distance: 65.5
click at [126, 207] on body "Current State: Strategy drafted survey, administered across Revenue Audit assoc…" at bounding box center [363, 198] width 474 height 302
click at [540, 161] on icon "Decrease indent" at bounding box center [537, 163] width 9 height 9
click at [539, 162] on icon "Decrease indent" at bounding box center [537, 162] width 6 height 5
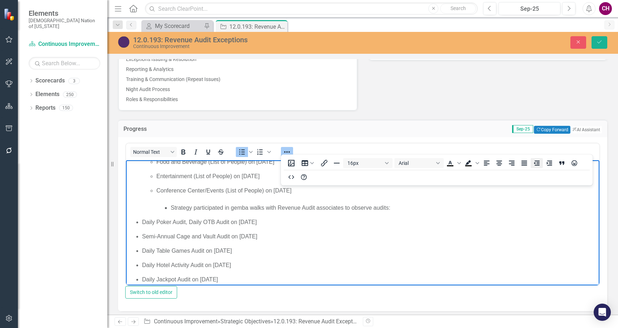
click at [538, 165] on icon "Decrease indent" at bounding box center [537, 162] width 6 height 5
click at [537, 165] on icon "Decrease indent" at bounding box center [537, 163] width 9 height 9
drag, startPoint x: 173, startPoint y: 209, endPoint x: 180, endPoint y: 201, distance: 10.7
click at [174, 209] on span "Strategy participated in gemba walks with Revenue Audit associates to observe a…" at bounding box center [281, 207] width 220 height 6
drag, startPoint x: 313, startPoint y: 216, endPoint x: 297, endPoint y: 215, distance: 16.1
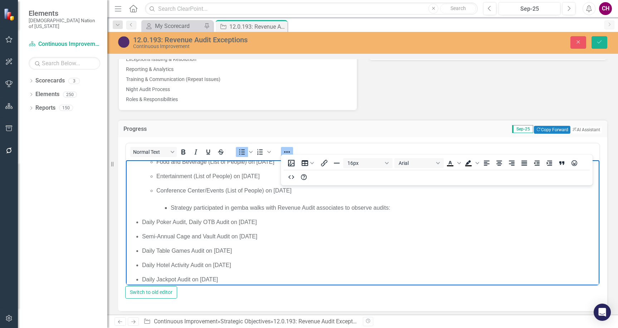
click at [313, 216] on ul "Valet (List of People) on [DATE] Table Games and Poker (List of People) on [DAT…" at bounding box center [363, 213] width 470 height 255
drag, startPoint x: 288, startPoint y: 148, endPoint x: 283, endPoint y: 150, distance: 5.6
click at [288, 148] on icon "Reveal or hide additional toolbar items" at bounding box center [287, 152] width 9 height 9
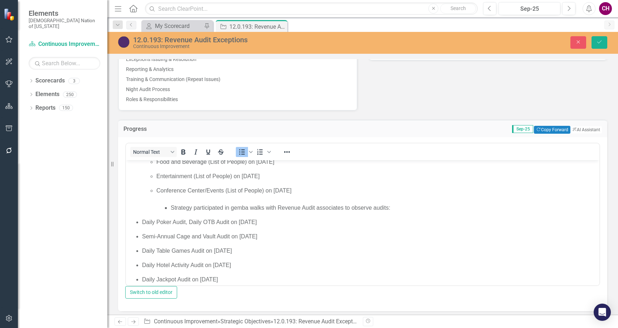
click at [171, 208] on li "Strategy participated in gemba walks with Revenue Audit associates to observe a…" at bounding box center [384, 207] width 427 height 9
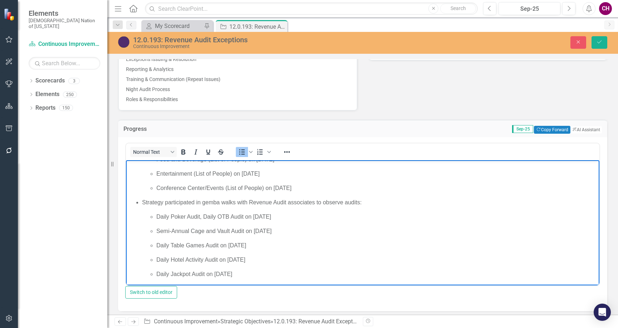
scroll to position [122, 0]
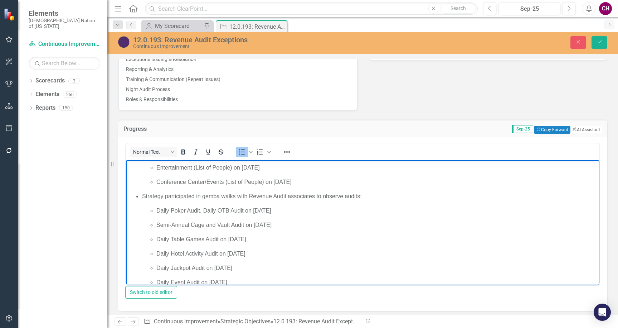
drag, startPoint x: 141, startPoint y: 196, endPoint x: 155, endPoint y: 184, distance: 18.0
click at [141, 196] on ul "Valet (List of People) on [DATE] Table Games and Poker (List of People) on [DAT…" at bounding box center [363, 203] width 470 height 252
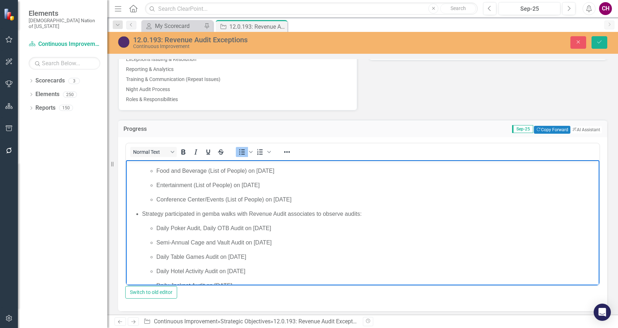
scroll to position [0, 0]
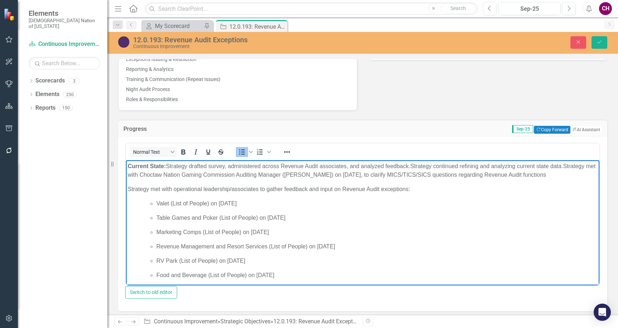
click at [210, 203] on span "Valet (List of People) on [DATE]" at bounding box center [196, 203] width 80 height 6
drag, startPoint x: 256, startPoint y: 218, endPoint x: 273, endPoint y: 208, distance: 19.6
click at [257, 218] on span "Table Games and Poker (List of People) on [DATE]" at bounding box center [220, 217] width 129 height 6
drag, startPoint x: 242, startPoint y: 232, endPoint x: 257, endPoint y: 223, distance: 18.0
click at [242, 232] on span "Marketing Comps (List of People) on [DATE]" at bounding box center [212, 231] width 113 height 6
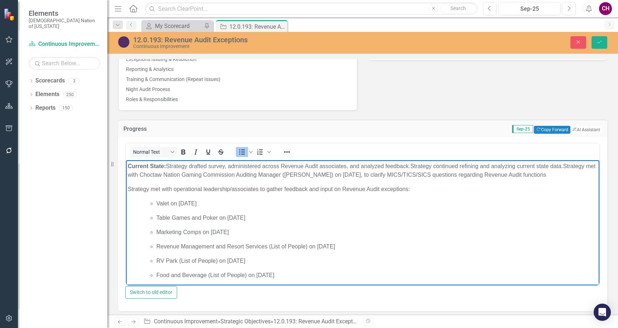
click at [308, 245] on span "Revenue Management and Resort Services (List of People) on [DATE]" at bounding box center [245, 246] width 179 height 6
drag, startPoint x: 217, startPoint y: 261, endPoint x: 227, endPoint y: 254, distance: 12.2
click at [218, 261] on span "RV Park (List of People) on [DATE]" at bounding box center [200, 260] width 89 height 6
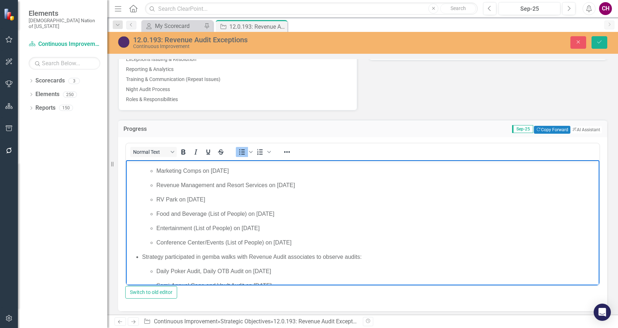
scroll to position [67, 0]
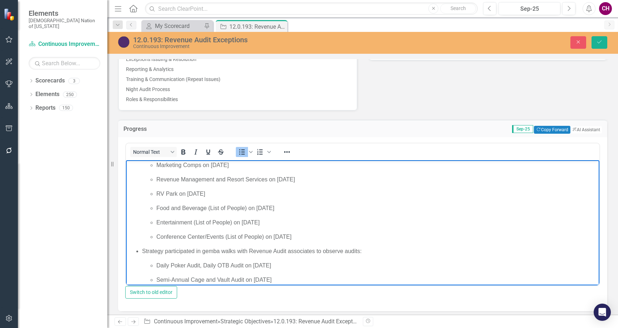
click at [247, 208] on span "Food and Beverage (List of People) on [DATE]" at bounding box center [215, 207] width 118 height 6
click at [232, 225] on span "Entertainment (List of People) on [DATE]" at bounding box center [207, 222] width 103 height 6
click at [265, 237] on span "Conference Center/Events (List of People) on [DATE]" at bounding box center [223, 236] width 135 height 6
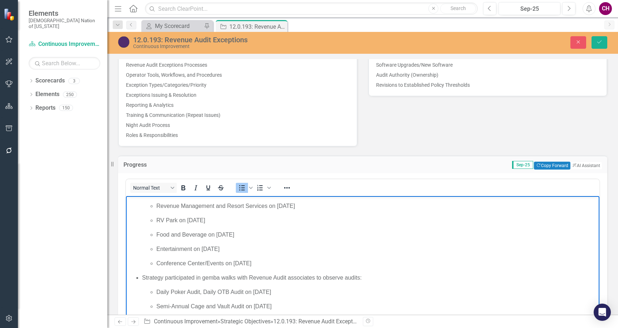
scroll to position [92, 0]
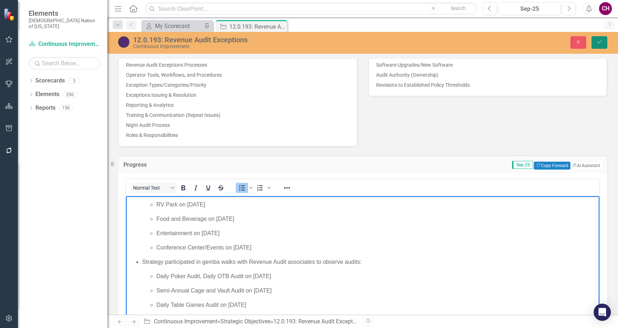
click at [593, 42] on button "Save" at bounding box center [600, 42] width 16 height 13
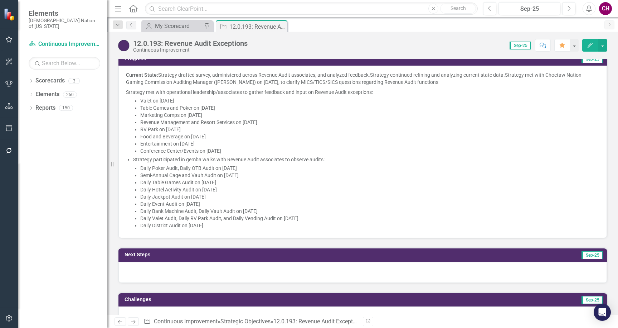
scroll to position [594, 0]
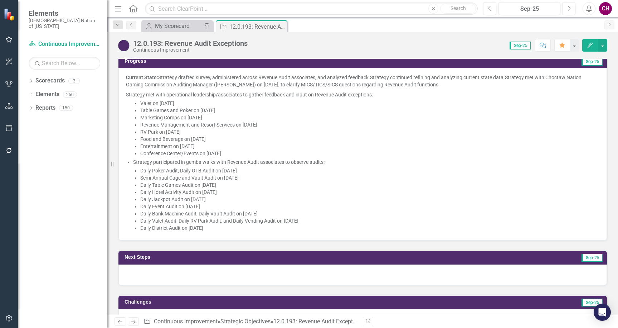
click at [347, 174] on p "Semi-Annual Cage and Vault Audit on [DATE]" at bounding box center [369, 177] width 459 height 7
click at [322, 114] on p "Marketing Comps on [DATE]" at bounding box center [369, 117] width 459 height 7
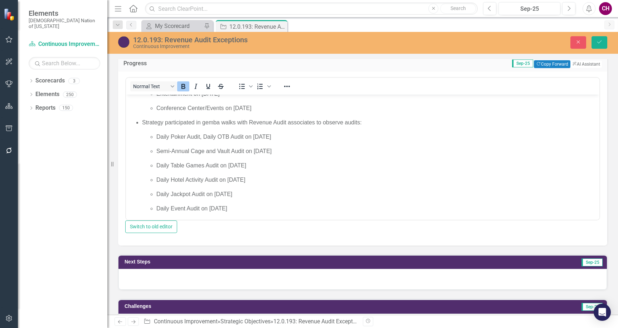
scroll to position [140, 0]
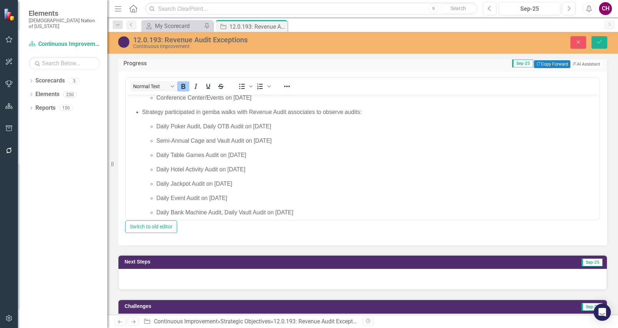
click at [143, 114] on span "Strategy participated in gemba walks with Revenue Audit associates to observe a…" at bounding box center [252, 111] width 220 height 6
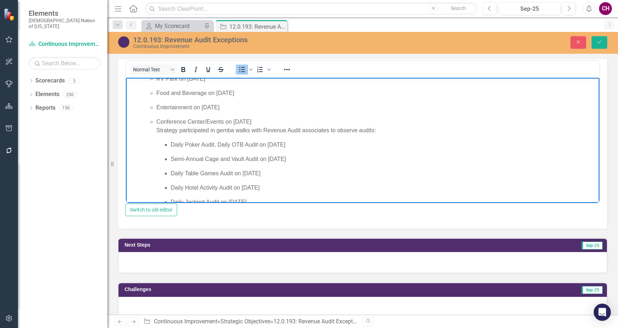
scroll to position [98, 0]
click at [152, 129] on ul "Valet on [DATE] Table Games and Poker on [DATE] Marketing Comps on [DATE] Reven…" at bounding box center [370, 141] width 456 height 246
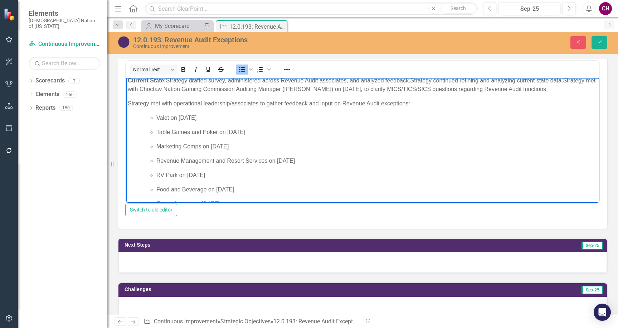
scroll to position [0, 0]
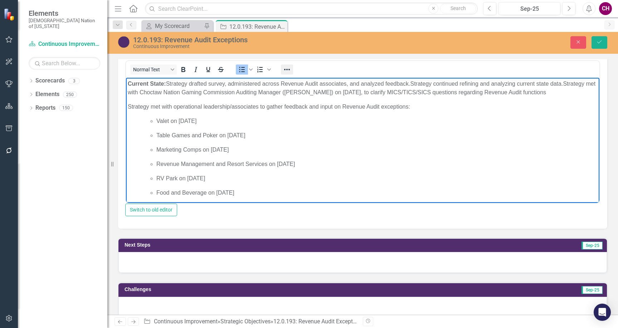
click at [287, 68] on icon "Reveal or hide additional toolbar items" at bounding box center [287, 69] width 9 height 9
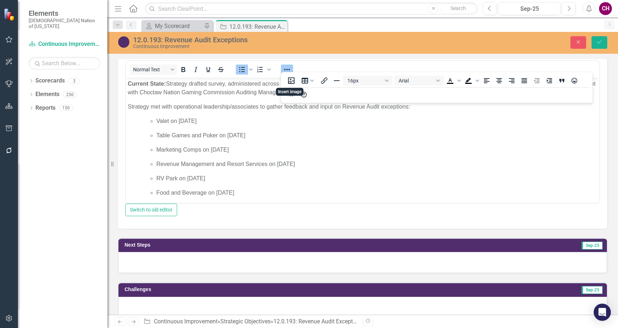
click at [335, 66] on div "Normal Text To open the popup, press Shift+Enter To open the popup, press Shift…" at bounding box center [363, 69] width 474 height 14
click at [289, 69] on icon "Reveal or hide additional toolbar items" at bounding box center [287, 69] width 6 height 1
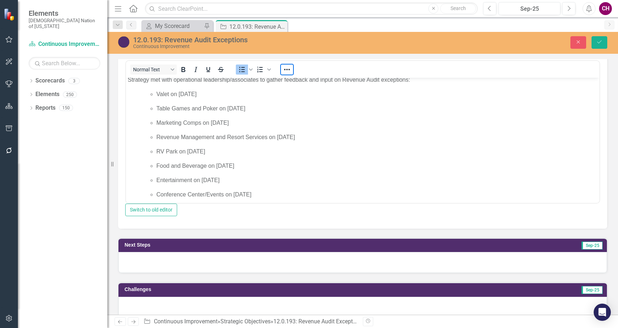
scroll to position [56, 0]
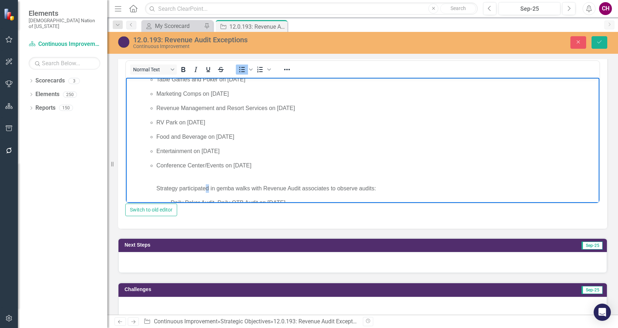
click at [208, 184] on p "Strategy participated in gemba walks with Revenue Audit associates to observe a…" at bounding box center [377, 188] width 442 height 9
click at [204, 178] on p "Conference Center/Events on [DATE] Strategy participated in gemba walks with Re…" at bounding box center [377, 241] width 442 height 160
click at [200, 175] on p "Rich Text Area. Press ALT-0 for help." at bounding box center [377, 173] width 442 height 9
click at [282, 67] on button "Reveal or hide additional toolbar items" at bounding box center [287, 69] width 12 height 10
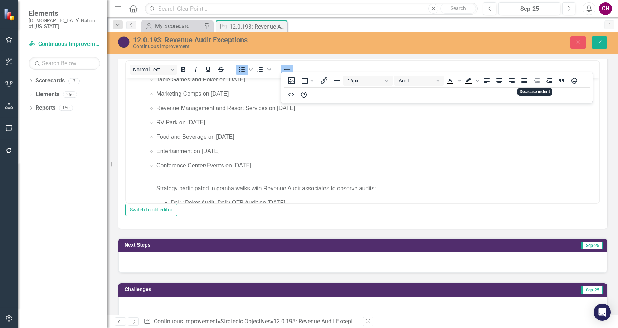
click at [539, 84] on icon "Decrease indent" at bounding box center [537, 80] width 9 height 9
click at [490, 83] on icon "Align left" at bounding box center [487, 80] width 9 height 9
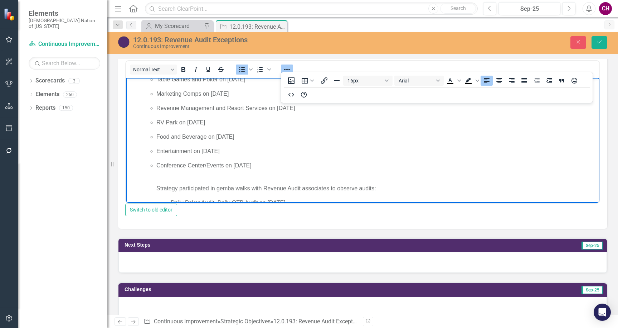
click at [215, 172] on p "Rich Text Area. Press ALT-0 for help." at bounding box center [377, 173] width 442 height 9
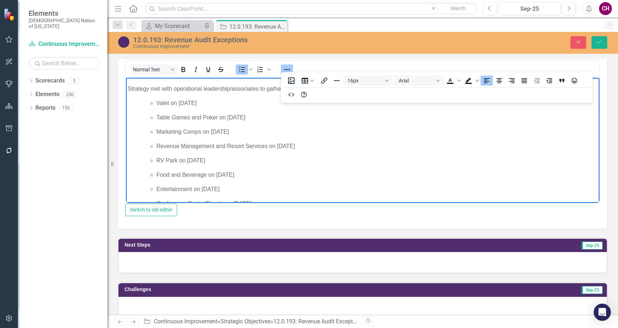
scroll to position [0, 0]
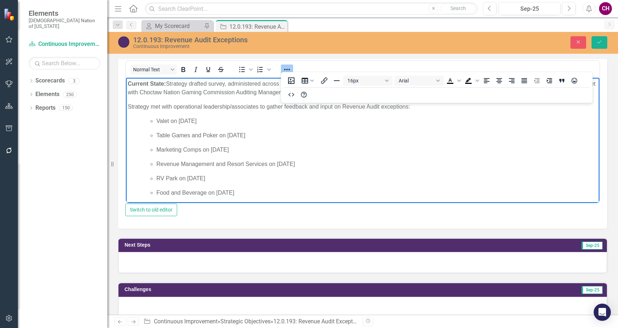
click at [443, 107] on p "Strategy met with operational leadership/associates to gather feedback and inpu…" at bounding box center [363, 106] width 470 height 9
drag, startPoint x: 286, startPoint y: 68, endPoint x: 297, endPoint y: 74, distance: 12.2
click at [287, 68] on icon "Reveal or hide additional toolbar items" at bounding box center [287, 69] width 9 height 9
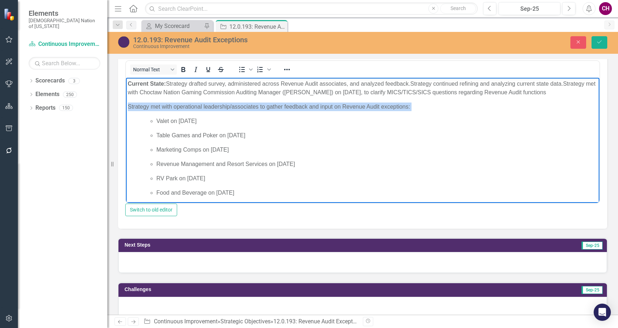
drag, startPoint x: 425, startPoint y: 106, endPoint x: 125, endPoint y: 101, distance: 299.8
click at [126, 101] on html "Current State: Strategy drafted survey, administered across Revenue Audit assoc…" at bounding box center [363, 230] width 474 height 307
copy p "Strategy met with operational leadership/associates to gather feedback and inpu…"
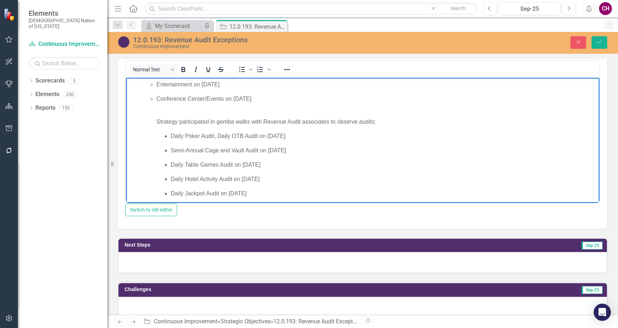
scroll to position [121, 0]
click at [164, 112] on p "Rich Text Area. Press ALT-0 for help." at bounding box center [377, 108] width 442 height 9
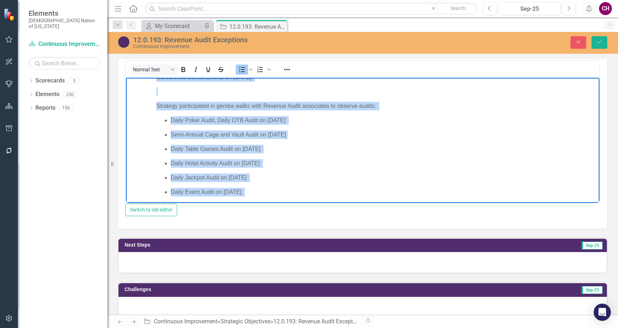
scroll to position [119, 0]
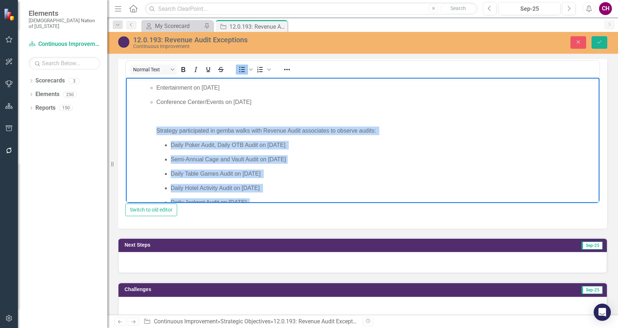
drag, startPoint x: 286, startPoint y: 190, endPoint x: 94, endPoint y: 121, distance: 204.8
click at [126, 121] on html "Current State: Strategy drafted survey, administered across Revenue Audit assoc…" at bounding box center [363, 114] width 474 height 313
copy li "Strategy participated in gemba walks with Revenue Audit associates to observe a…"
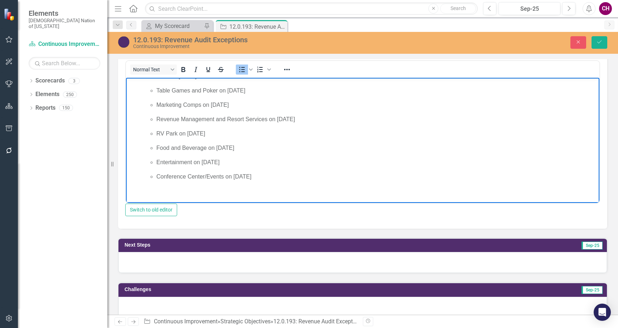
scroll to position [30, 0]
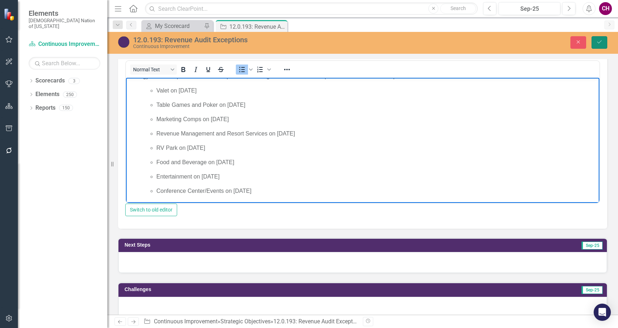
click at [594, 40] on button "Save" at bounding box center [600, 42] width 16 height 13
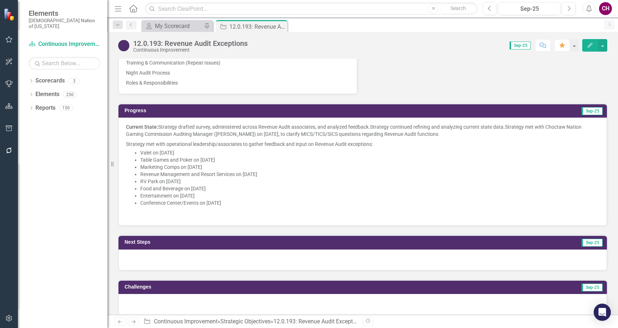
scroll to position [608, 0]
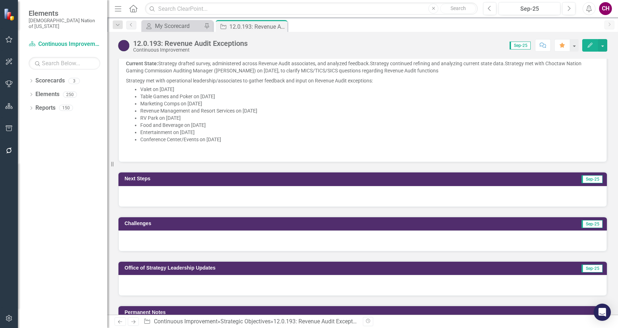
click at [312, 94] on p "Table Games and Poker on [DATE]" at bounding box center [369, 96] width 459 height 7
click at [311, 95] on p "Table Games and Poker on [DATE]" at bounding box center [369, 96] width 459 height 7
click at [296, 121] on p "Food and Beverage on [DATE]" at bounding box center [369, 124] width 459 height 7
click at [294, 121] on p "Food and Beverage on [DATE]" at bounding box center [369, 124] width 459 height 7
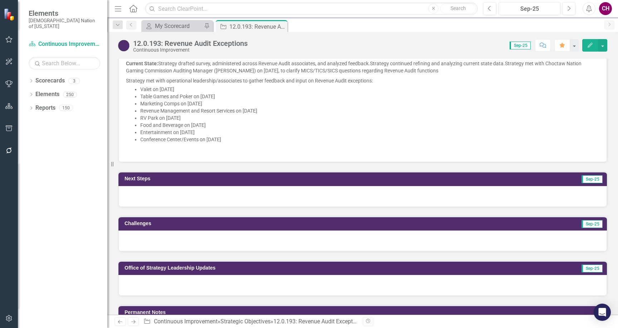
click at [294, 121] on p "Food and Beverage on [DATE]" at bounding box center [369, 124] width 459 height 7
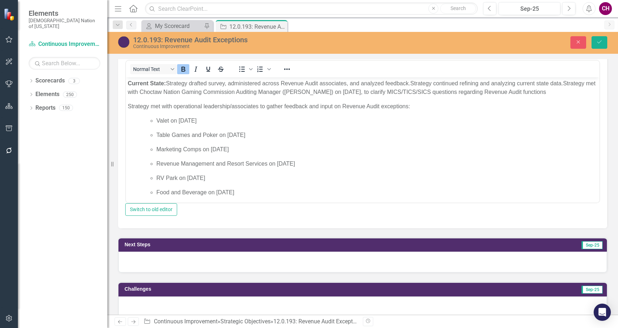
scroll to position [45, 0]
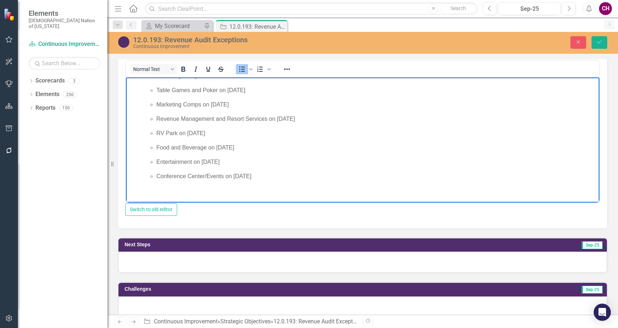
click at [237, 185] on li "Conference Center/Events on [DATE]" at bounding box center [377, 183] width 442 height 23
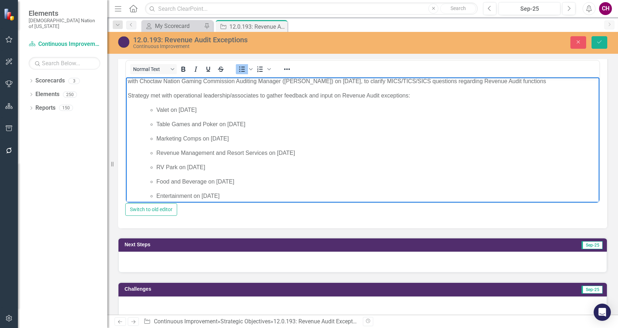
scroll to position [0, 0]
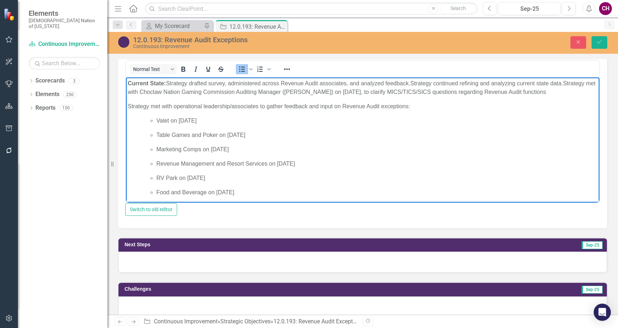
click at [577, 90] on p "Current State: Strategy drafted survey, administered across Revenue Audit assoc…" at bounding box center [363, 87] width 470 height 17
click at [142, 106] on span "Strategy participated in gemba walks with Revenue Audit associates to observe a…" at bounding box center [252, 106] width 220 height 6
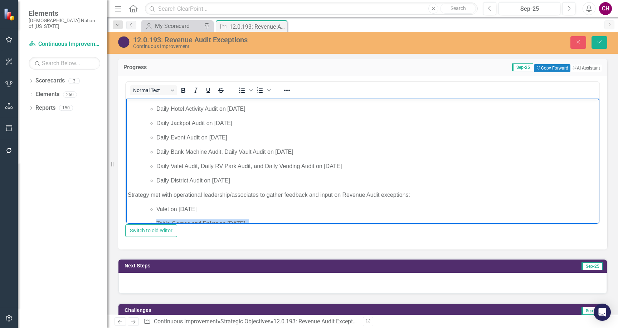
scroll to position [95, 0]
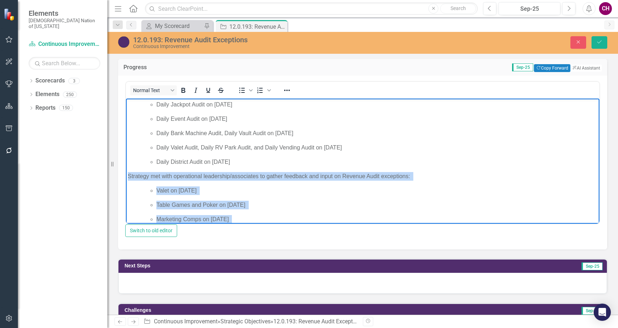
drag, startPoint x: 300, startPoint y: 215, endPoint x: 127, endPoint y: 179, distance: 177.3
click at [127, 179] on body "Current State: Strategy drafted survey, administered across Revenue Audit assoc…" at bounding box center [363, 153] width 474 height 299
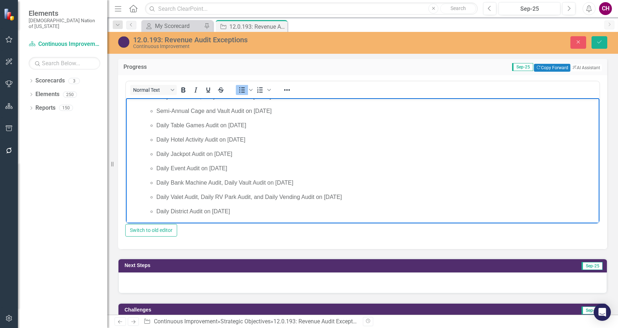
scroll to position [0, 0]
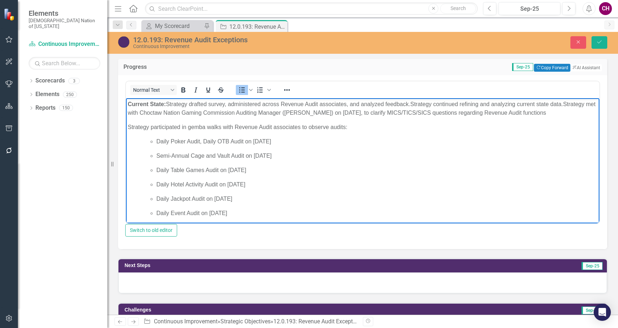
click at [579, 115] on p "Current State: Strategy drafted survey, administered across Revenue Audit assoc…" at bounding box center [363, 108] width 470 height 17
click at [561, 109] on p "Current State: Strategy drafted survey, administered across Revenue Audit assoc…" at bounding box center [363, 108] width 470 height 17
click at [574, 111] on p "Current State: Strategy drafted survey, administered across Revenue Audit assoc…" at bounding box center [363, 108] width 470 height 17
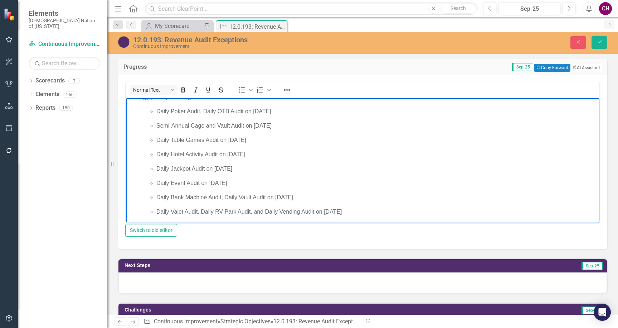
scroll to position [174, 0]
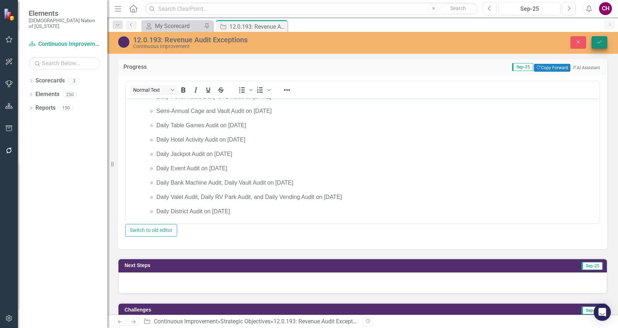
click at [603, 40] on icon "Save" at bounding box center [600, 41] width 6 height 5
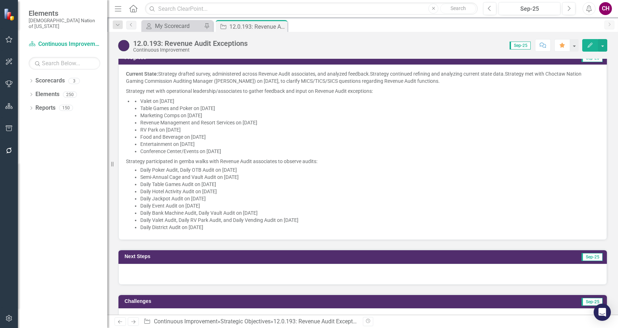
scroll to position [588, 0]
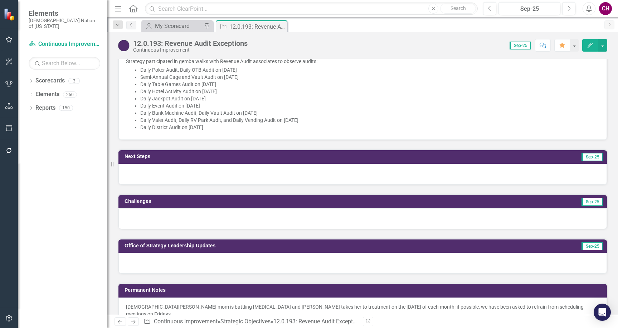
click at [318, 169] on div at bounding box center [363, 174] width 489 height 21
click at [317, 170] on div at bounding box center [363, 174] width 489 height 21
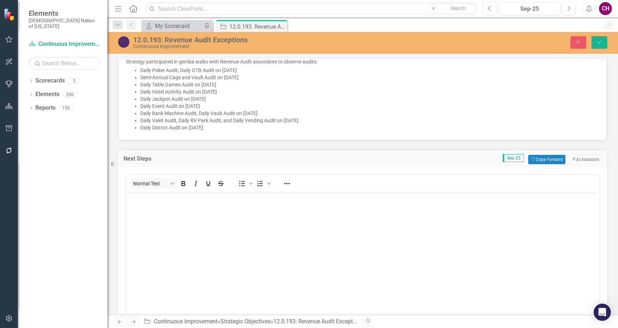
click at [275, 214] on body "Rich Text Area. Press ALT-0 for help." at bounding box center [363, 244] width 474 height 107
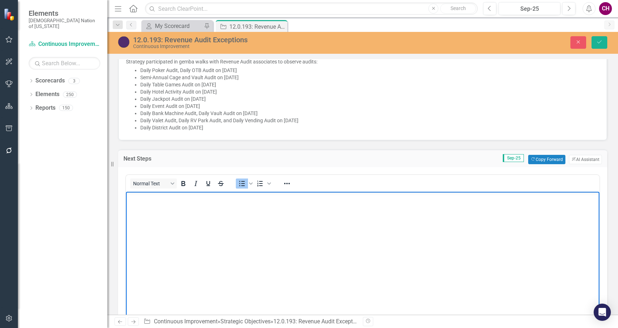
scroll to position [85, 0]
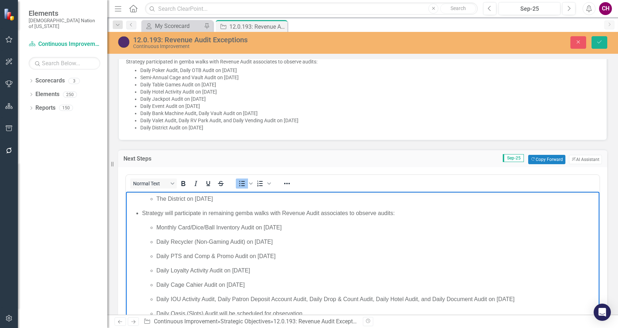
drag, startPoint x: 144, startPoint y: 213, endPoint x: 151, endPoint y: 212, distance: 7.9
click at [144, 213] on span "Strategy will participate in remaining gemba walks with Revenue Audit associate…" at bounding box center [268, 212] width 253 height 6
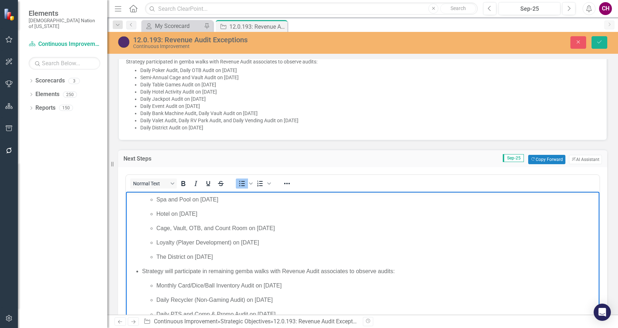
scroll to position [0, 0]
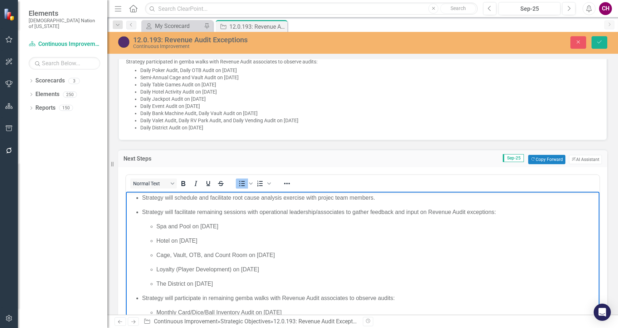
drag, startPoint x: 142, startPoint y: 198, endPoint x: 167, endPoint y: 192, distance: 25.7
click at [142, 198] on ul "Strategy will schedule and facilitate root cause analysis exercise with projec …" at bounding box center [363, 297] width 470 height 209
click at [192, 206] on body "Root Cause Analysis: Strategy will schedule and facilitate root cause analysis …" at bounding box center [363, 300] width 474 height 218
drag, startPoint x: 183, startPoint y: 197, endPoint x: 99, endPoint y: 200, distance: 84.6
click at [126, 200] on html "Root Cause Analysis: Strategy will schedule and facilitate root cause analysis …" at bounding box center [363, 300] width 474 height 218
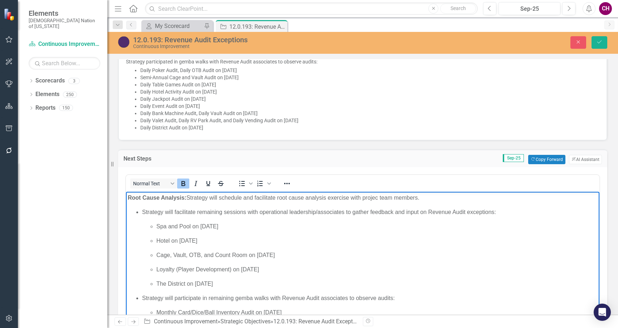
drag, startPoint x: 144, startPoint y: 212, endPoint x: 150, endPoint y: 202, distance: 11.7
click at [144, 212] on span "Strategy will facilitate remaining sessions with operational leadership/associa…" at bounding box center [319, 211] width 354 height 6
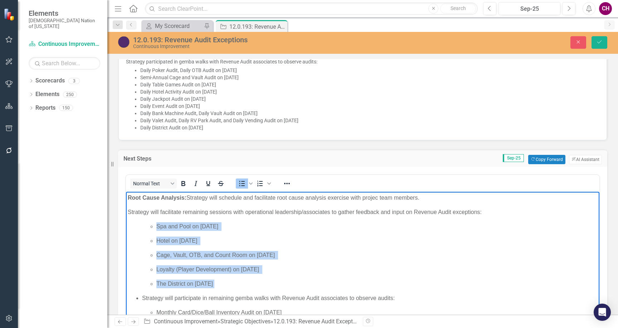
drag, startPoint x: 219, startPoint y: 276, endPoint x: 150, endPoint y: 222, distance: 87.2
click at [156, 222] on ul "Spa and Pool on October 1, 2025 Hotel on October 7, 2025 Cage, Vault, OTB, and …" at bounding box center [370, 255] width 456 height 66
click at [290, 182] on icon "Reveal or hide additional toolbar items" at bounding box center [287, 183] width 9 height 9
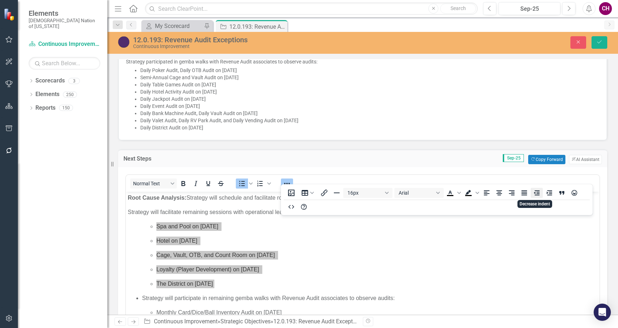
click at [537, 194] on icon "Decrease indent" at bounding box center [537, 192] width 9 height 9
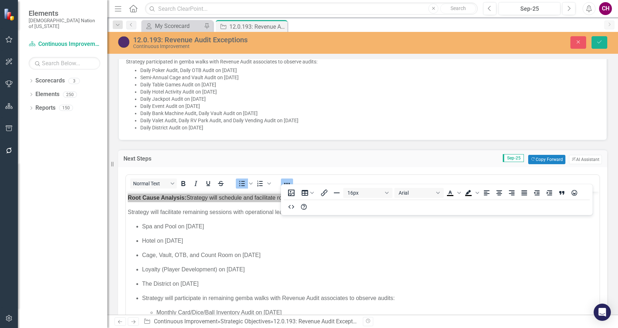
click at [341, 167] on div "Normal Text To open the popup, press Shift+Enter To open the popup, press Shift…" at bounding box center [362, 255] width 489 height 177
click at [358, 167] on div "Normal Text To open the popup, press Shift+Enter To open the popup, press Shift…" at bounding box center [362, 255] width 489 height 177
click at [290, 179] on icon "Reveal or hide additional toolbar items" at bounding box center [287, 183] width 9 height 9
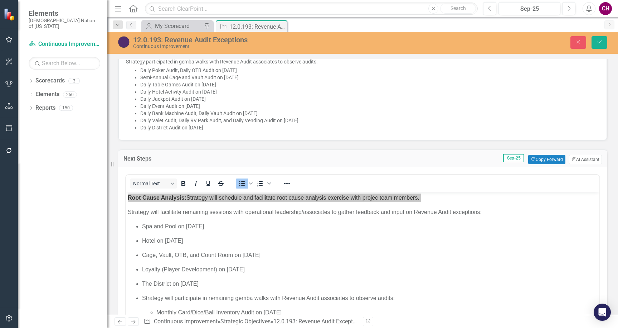
click at [315, 176] on div "Normal Text To open the popup, press Shift+Enter To open the popup, press Shift…" at bounding box center [363, 183] width 474 height 14
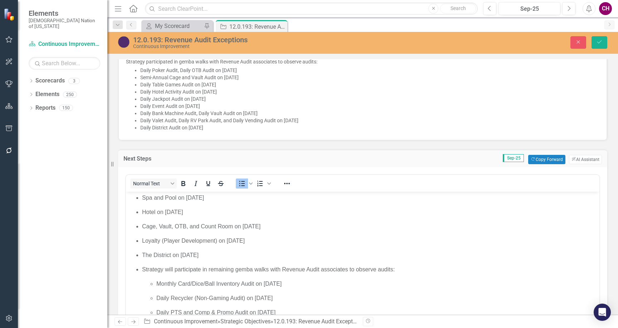
scroll to position [29, 0]
drag, startPoint x: 143, startPoint y: 271, endPoint x: 147, endPoint y: 268, distance: 5.6
click at [143, 271] on span "Strategy will participate in remaining gemba walks with Revenue Audit associate…" at bounding box center [268, 268] width 253 height 6
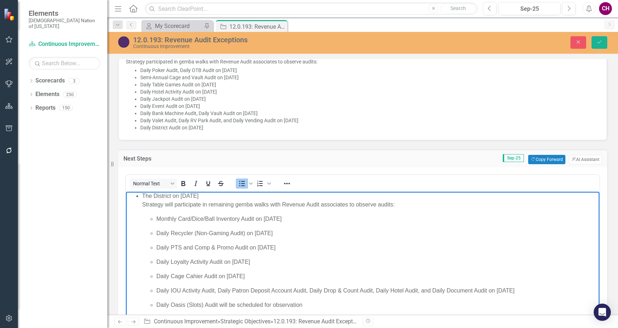
scroll to position [709, 0]
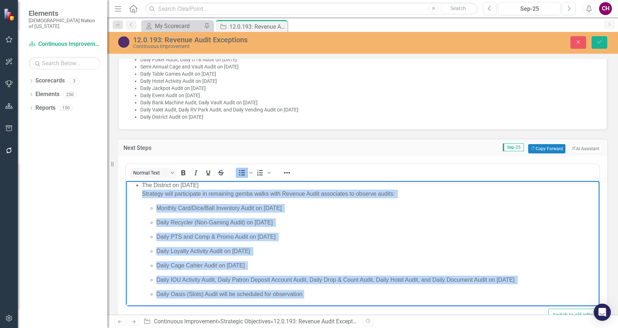
drag, startPoint x: 317, startPoint y: 298, endPoint x: 138, endPoint y: 197, distance: 205.1
click at [138, 197] on body "Root Cause Analysis: Strategy will schedule and facilitate root cause analysis …" at bounding box center [363, 199] width 474 height 213
copy p "Strategy will participate in remaining gemba walks with Revenue Audit associate…"
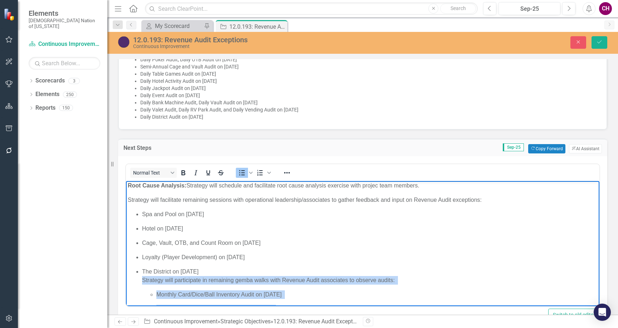
scroll to position [0, 0]
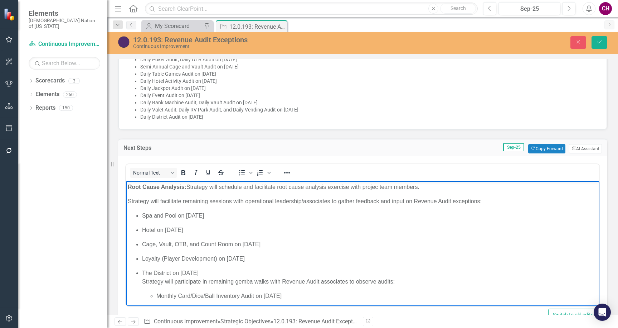
click at [501, 192] on body "Root Cause Analysis: Strategy will schedule and facilitate root cause analysis …" at bounding box center [363, 286] width 474 height 213
click at [483, 189] on p "Root Cause Analysis: Strategy will schedule and facilitate root cause analysis …" at bounding box center [363, 186] width 470 height 9
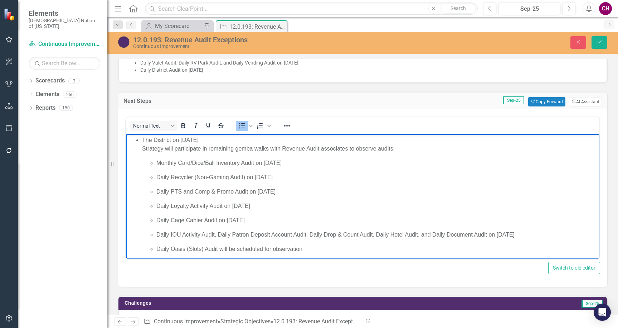
scroll to position [202, 0]
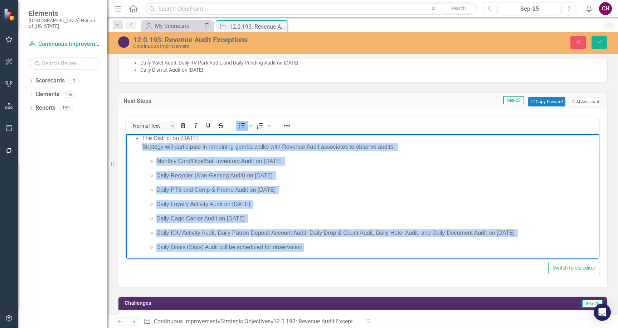
drag, startPoint x: 323, startPoint y: 243, endPoint x: 142, endPoint y: 148, distance: 204.4
click at [142, 148] on ul "Spa and Pool on October 1, 2025 Hotel on October 7, 2025 Cage, Vault, OTB, and …" at bounding box center [363, 163] width 470 height 175
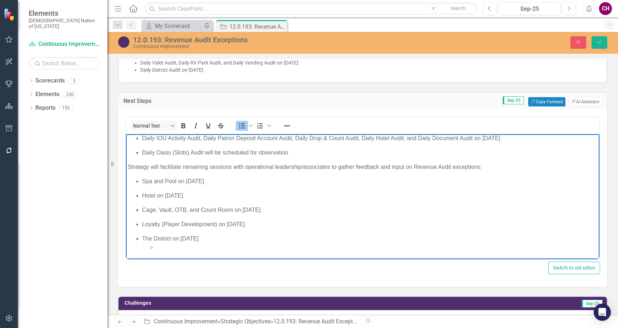
scroll to position [102, 0]
click at [172, 248] on p "Rich Text Area. Press ALT-0 for help." at bounding box center [377, 246] width 442 height 9
click at [142, 246] on ul "Rich Text Area. Press ALT-0 for help." at bounding box center [370, 246] width 456 height 9
drag, startPoint x: 167, startPoint y: 248, endPoint x: 113, endPoint y: 240, distance: 54.3
click at [126, 240] on html "Root Cause Analysis: Strategy will schedule and facilitate root cause analysis …" at bounding box center [363, 145] width 474 height 227
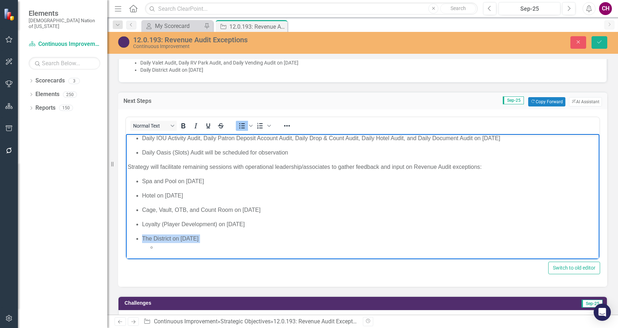
drag, startPoint x: 175, startPoint y: 244, endPoint x: 185, endPoint y: 247, distance: 9.9
click at [176, 245] on p "Rich Text Area. Press ALT-0 for help." at bounding box center [377, 246] width 442 height 9
click at [189, 245] on p "Rich Text Area. Press ALT-0 for help." at bounding box center [377, 246] width 442 height 9
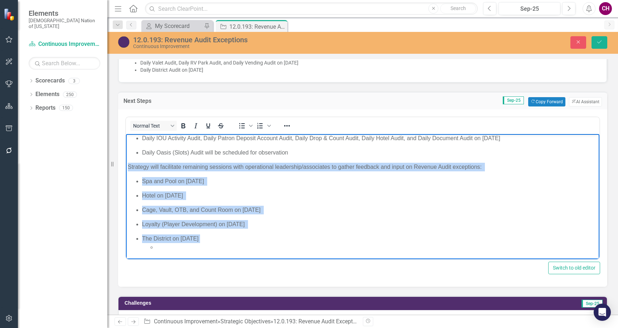
drag, startPoint x: 157, startPoint y: 245, endPoint x: 213, endPoint y: 298, distance: 77.0
click at [126, 168] on html "Root Cause Analysis: Strategy will schedule and facilitate root cause analysis …" at bounding box center [363, 145] width 474 height 227
copy body "Strategy will facilitate remaining sessions with operational leadership/associa…"
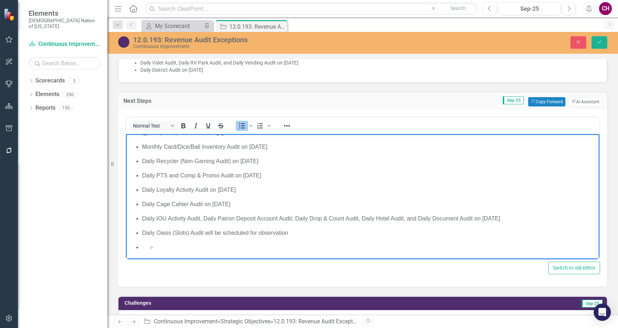
scroll to position [0, 0]
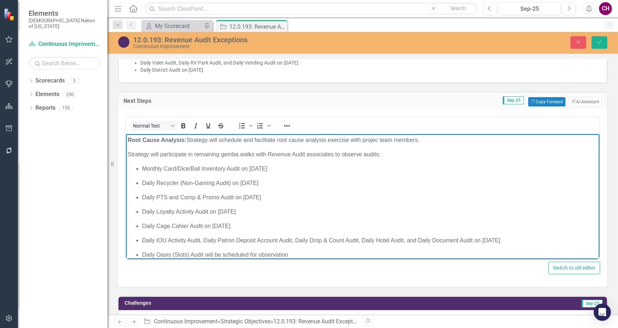
click at [424, 138] on p "Root Cause Analysis: Strategy will schedule and facilitate root cause analysis …" at bounding box center [363, 139] width 470 height 9
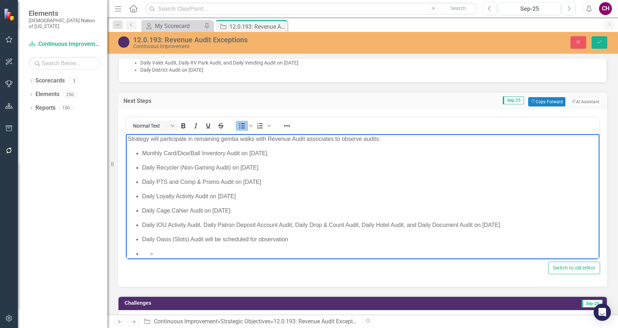
scroll to position [136, 0]
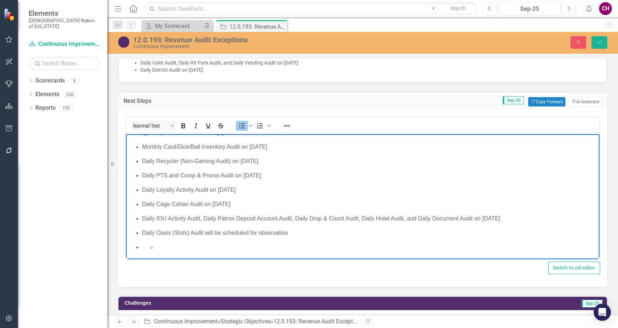
click at [212, 246] on p "Rich Text Area. Press ALT-0 for help." at bounding box center [377, 246] width 442 height 9
drag, startPoint x: 602, startPoint y: 46, endPoint x: 594, endPoint y: 47, distance: 7.3
click at [601, 46] on button "Save" at bounding box center [600, 42] width 16 height 13
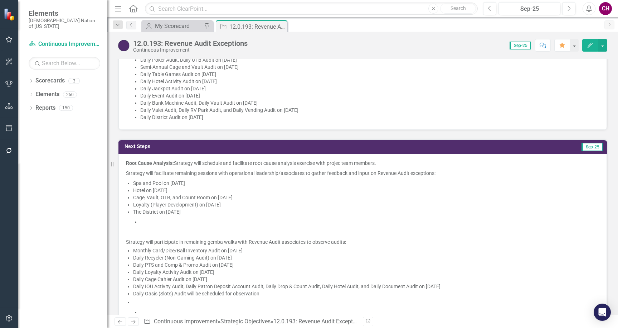
scroll to position [741, 0]
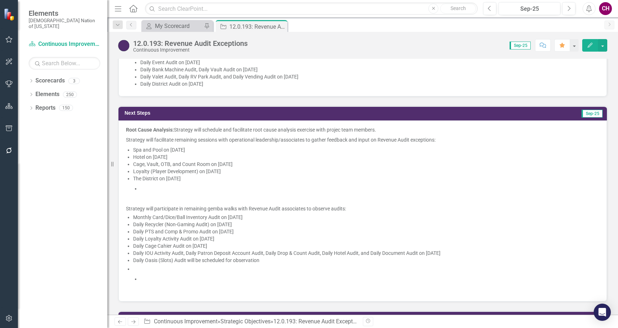
click at [379, 168] on p "Loyalty (Player Development) on October 14, 2025" at bounding box center [366, 171] width 467 height 7
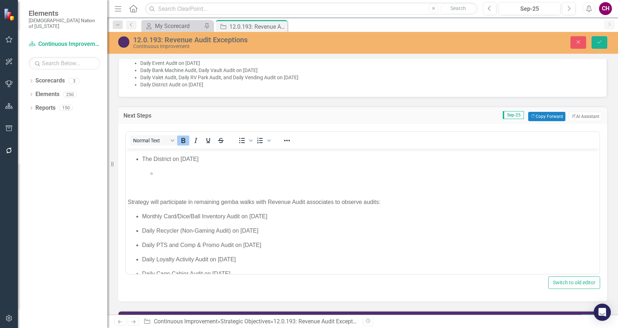
scroll to position [80, 0]
click at [260, 189] on p "Rich Text Area. Press ALT-0 for help." at bounding box center [370, 188] width 456 height 9
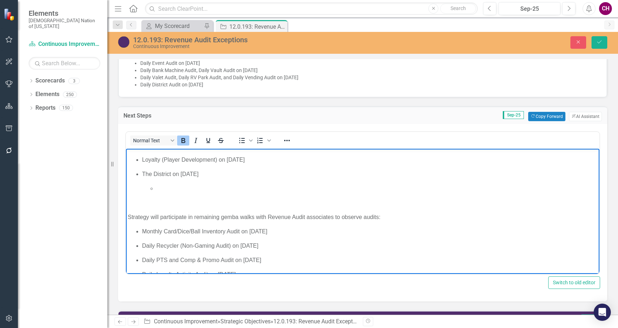
scroll to position [75, 0]
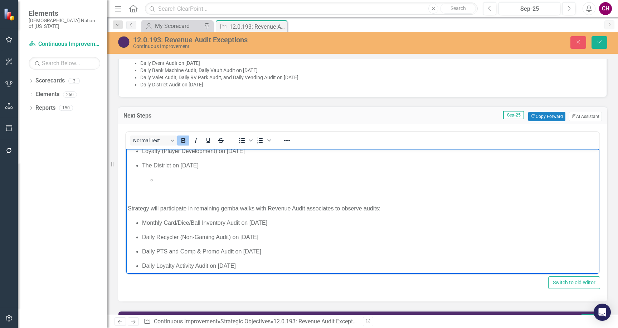
click at [220, 170] on li "The District on October 16, 2025" at bounding box center [370, 179] width 456 height 37
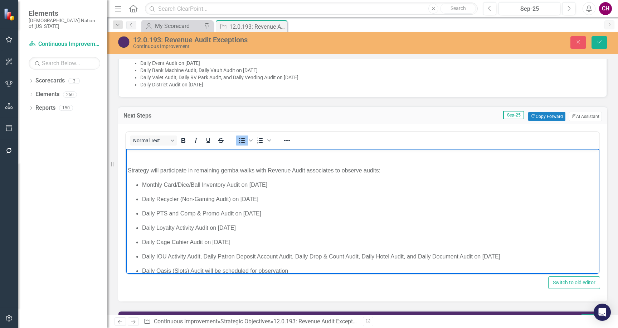
scroll to position [151, 0]
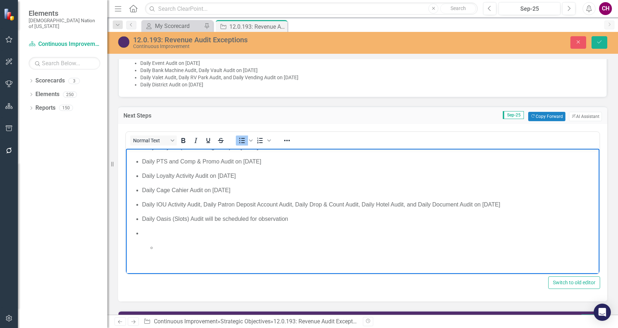
click at [176, 249] on p "Rich Text Area. Press ALT-0 for help." at bounding box center [377, 247] width 442 height 9
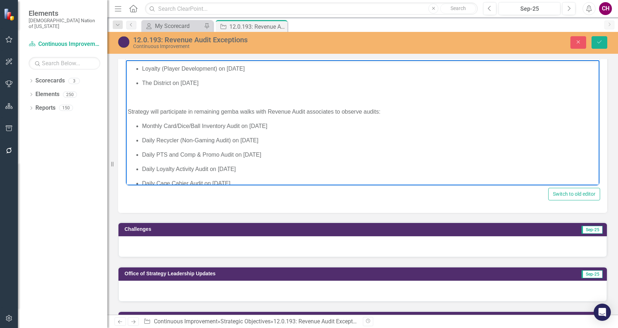
scroll to position [108, 0]
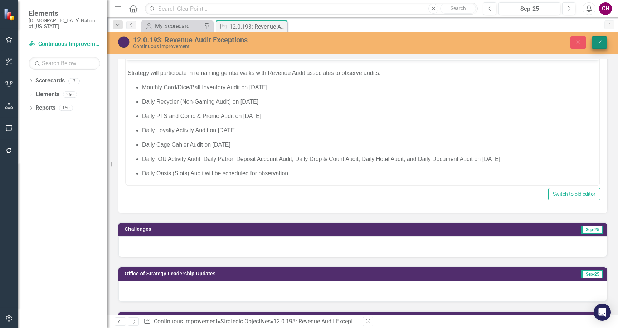
click at [598, 46] on button "Save" at bounding box center [600, 42] width 16 height 13
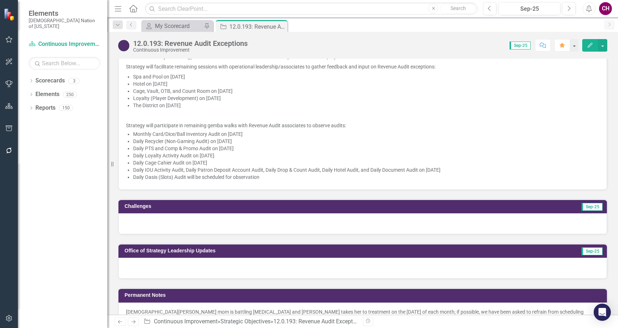
scroll to position [841, 0]
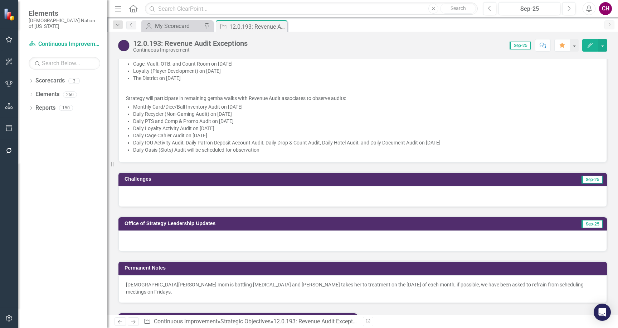
click at [286, 186] on div at bounding box center [363, 196] width 489 height 21
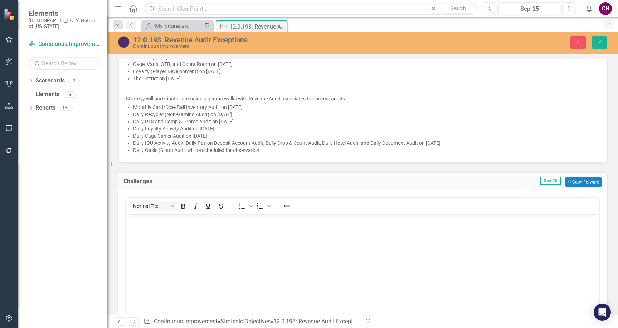
scroll to position [0, 0]
click at [275, 231] on body "Rich Text Area. Press ALT-0 for help." at bounding box center [363, 267] width 474 height 107
click at [596, 41] on button "Save" at bounding box center [600, 42] width 16 height 13
